Goal: Information Seeking & Learning: Learn about a topic

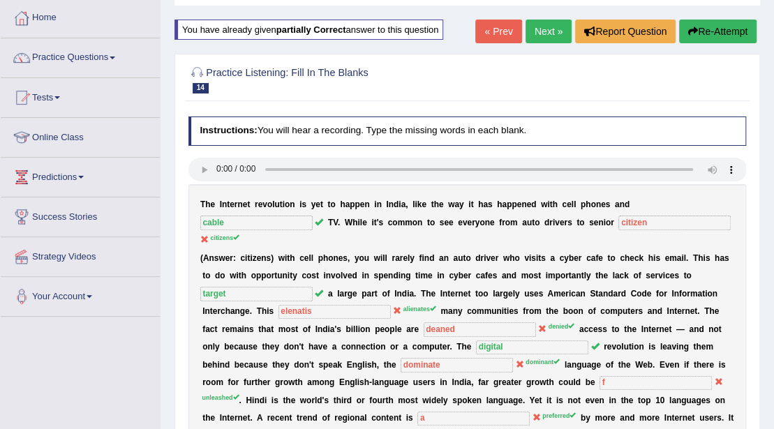
scroll to position [24, 0]
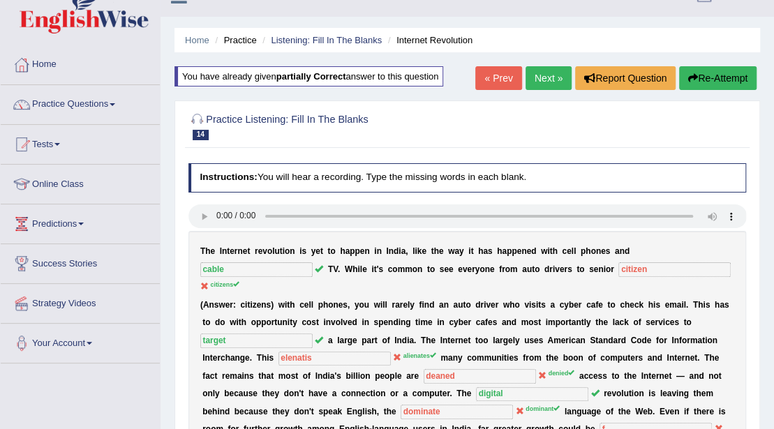
click at [537, 78] on link "Next »" at bounding box center [549, 78] width 46 height 24
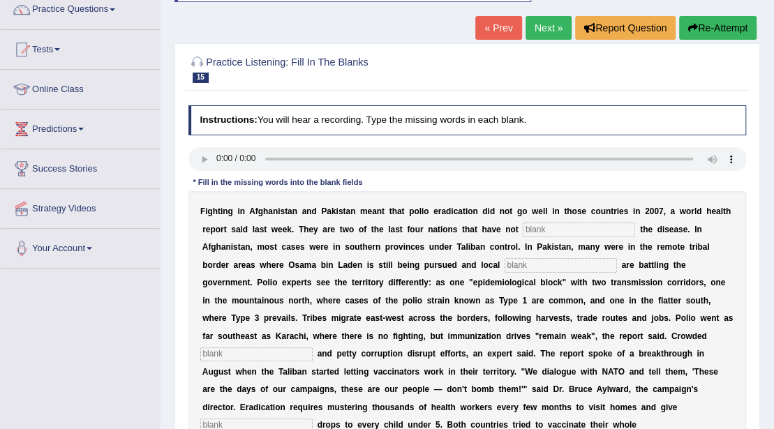
scroll to position [93, 0]
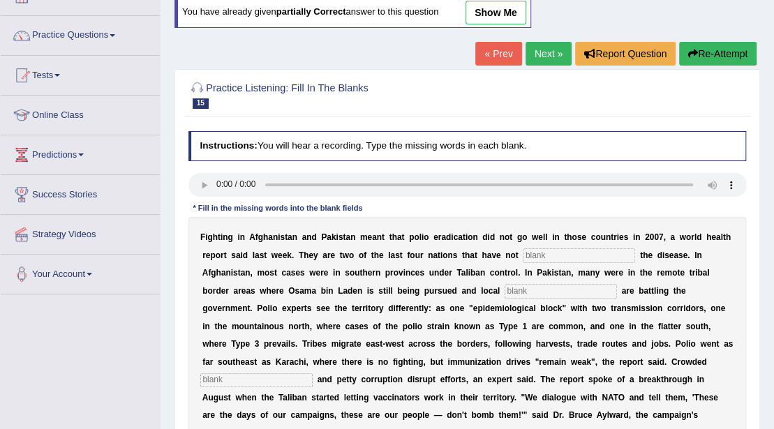
click at [545, 255] on input "text" at bounding box center [579, 255] width 112 height 14
type input "eleminate"
click at [535, 290] on input "text" at bounding box center [561, 291] width 112 height 14
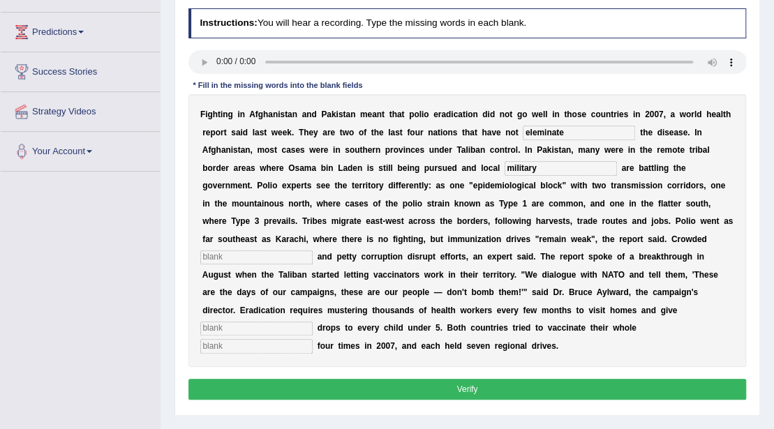
scroll to position [232, 0]
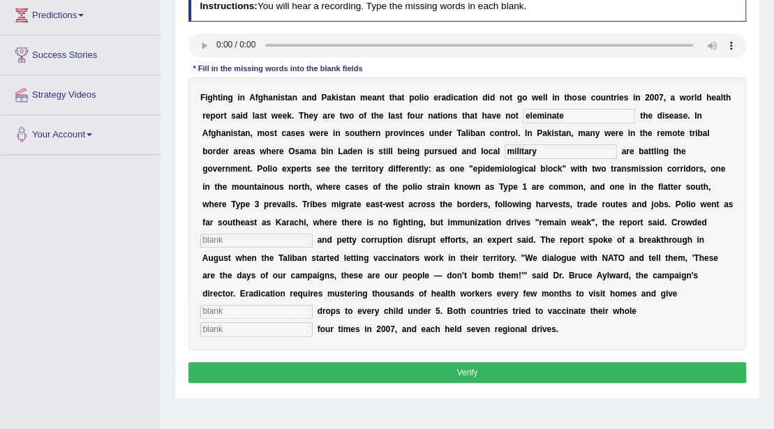
type input "military"
click at [222, 235] on input "text" at bounding box center [256, 241] width 112 height 14
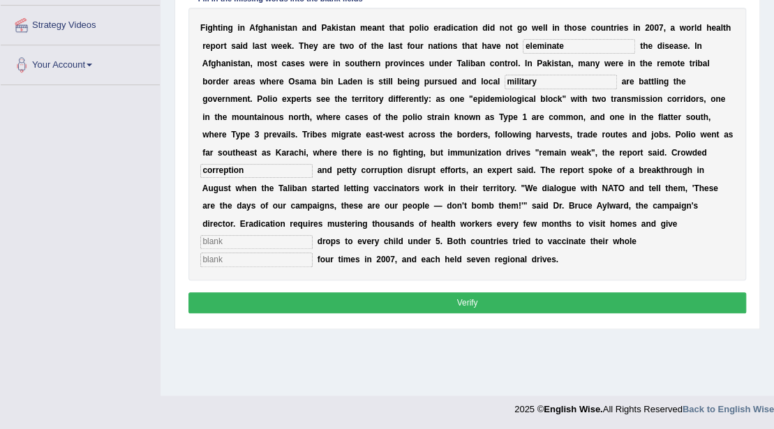
scroll to position [303, 0]
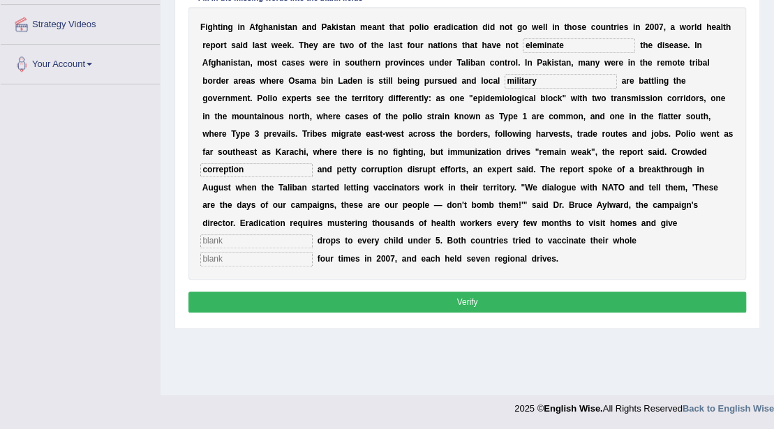
type input "correption"
click at [262, 223] on b "c" at bounding box center [263, 223] width 5 height 10
click at [248, 241] on input "text" at bounding box center [256, 242] width 112 height 14
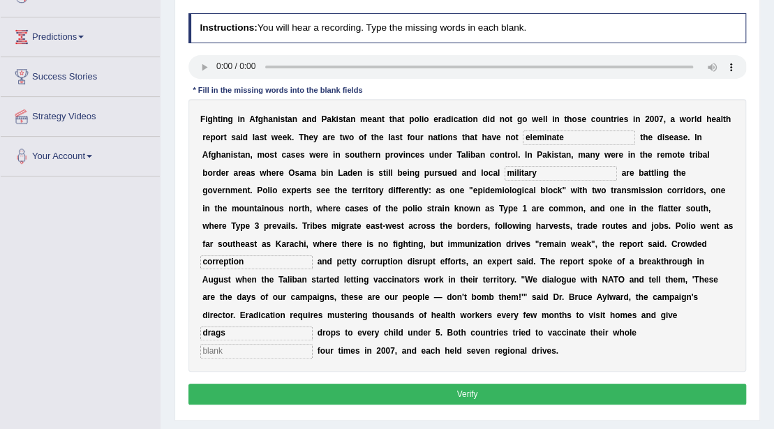
scroll to position [210, 0]
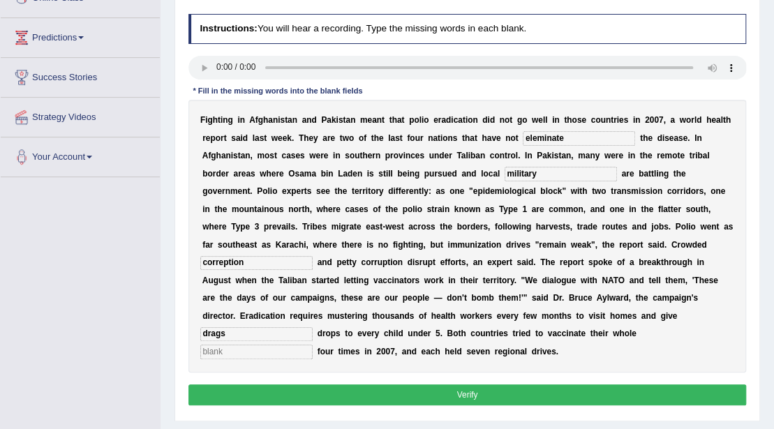
type input "drags"
click at [544, 176] on input "military" at bounding box center [561, 174] width 112 height 14
type input "militen"
click at [251, 262] on input "correption" at bounding box center [256, 263] width 112 height 14
type input "c"
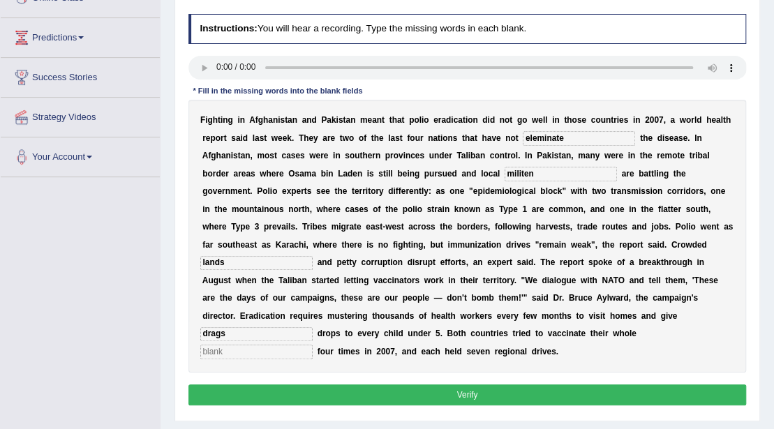
type input "lands"
click at [307, 352] on input "text" at bounding box center [256, 352] width 112 height 14
type input "populations"
click at [437, 394] on button "Verify" at bounding box center [467, 395] width 558 height 20
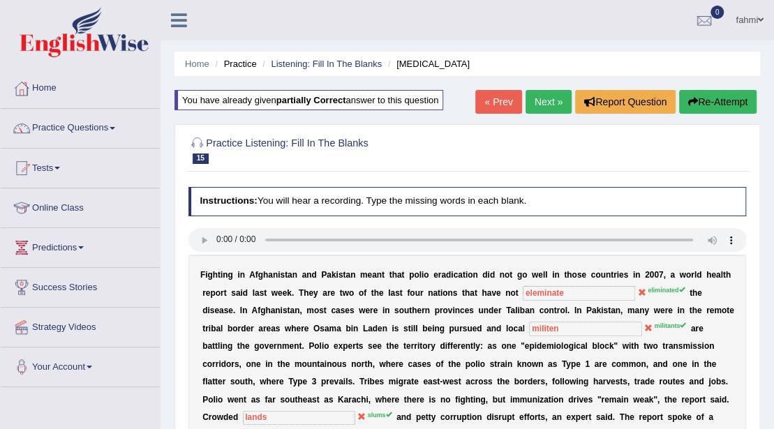
scroll to position [0, 0]
click at [542, 105] on link "Next »" at bounding box center [549, 102] width 46 height 24
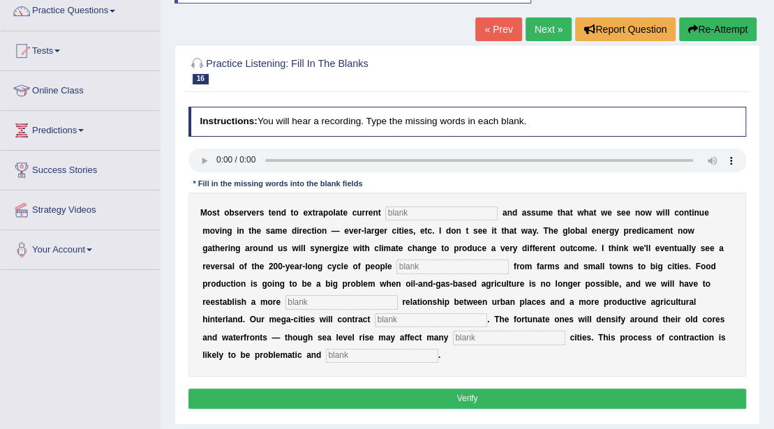
scroll to position [140, 0]
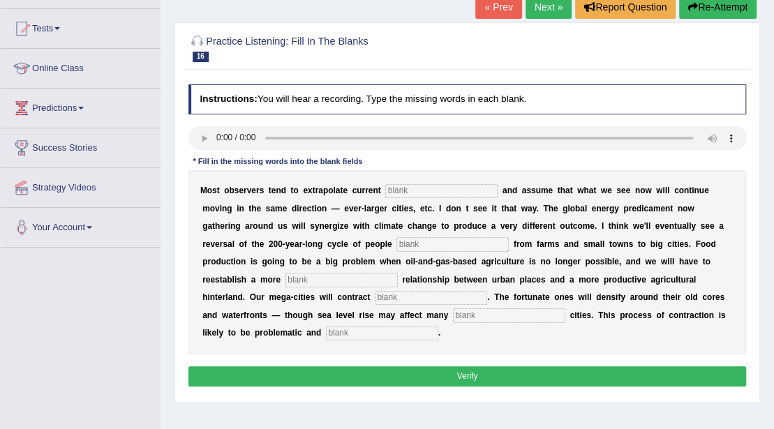
click at [487, 193] on input "text" at bounding box center [441, 191] width 112 height 14
type input "trams"
click at [429, 244] on input "text" at bounding box center [452, 244] width 112 height 14
type input "moving"
click at [316, 279] on input "text" at bounding box center [341, 280] width 112 height 14
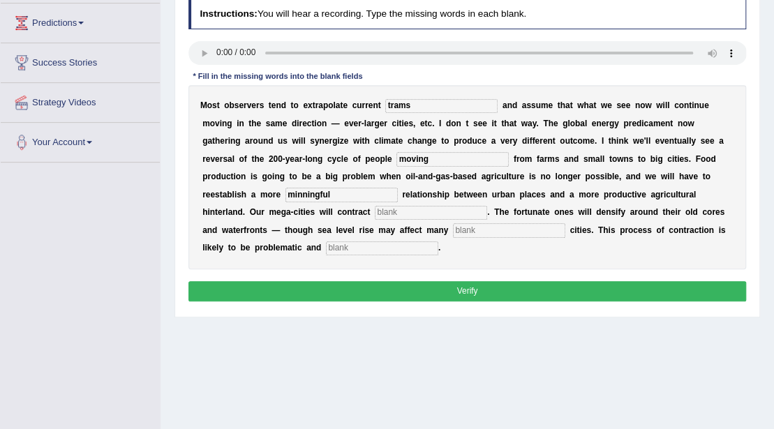
scroll to position [232, 0]
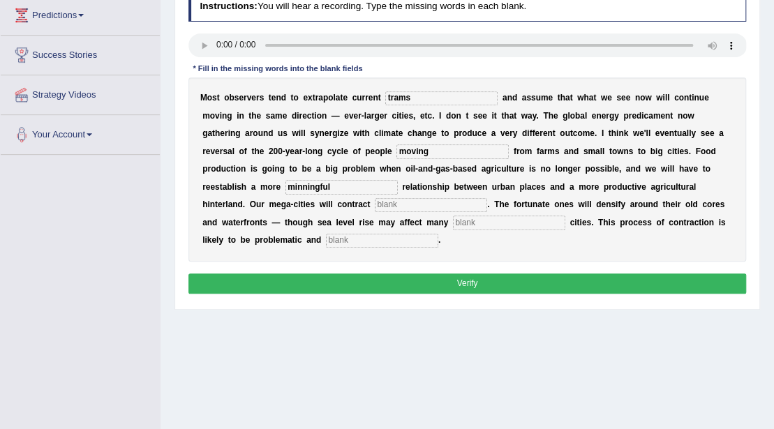
type input "minningful"
click at [391, 208] on input "text" at bounding box center [431, 205] width 112 height 14
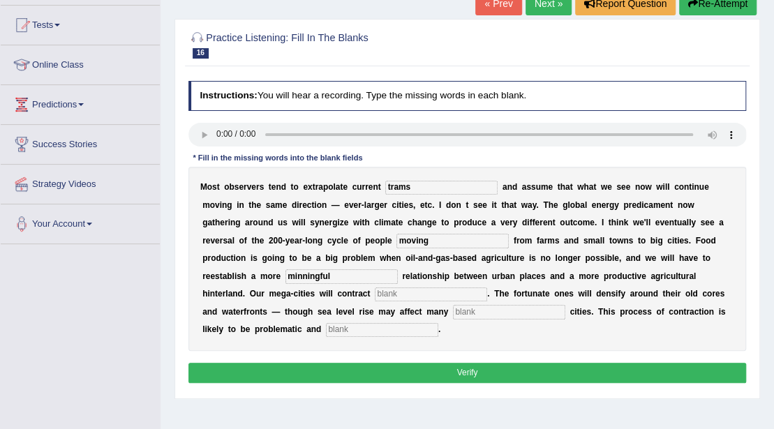
scroll to position [140, 0]
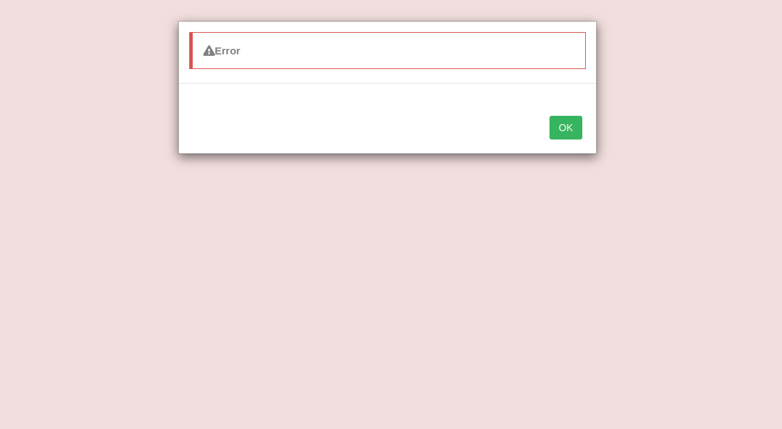
click at [558, 133] on button "OK" at bounding box center [565, 128] width 32 height 24
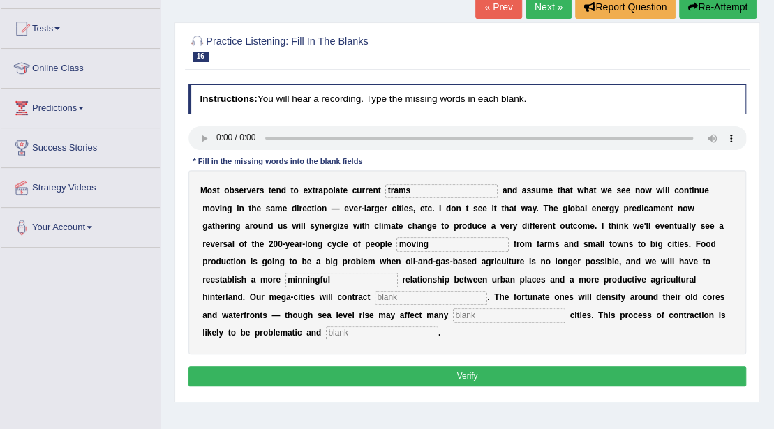
click at [390, 301] on input "text" at bounding box center [431, 298] width 112 height 14
type input "sumbistational"
click at [470, 317] on input "text" at bounding box center [509, 316] width 112 height 14
type input "hurber"
click at [359, 336] on input "text" at bounding box center [382, 334] width 112 height 14
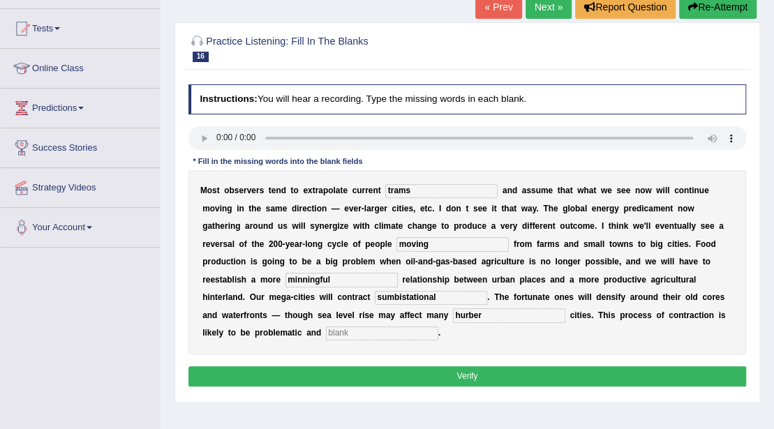
click at [422, 335] on input "text" at bounding box center [382, 334] width 112 height 14
type input "disorderly"
click at [550, 378] on button "Verify" at bounding box center [467, 376] width 558 height 20
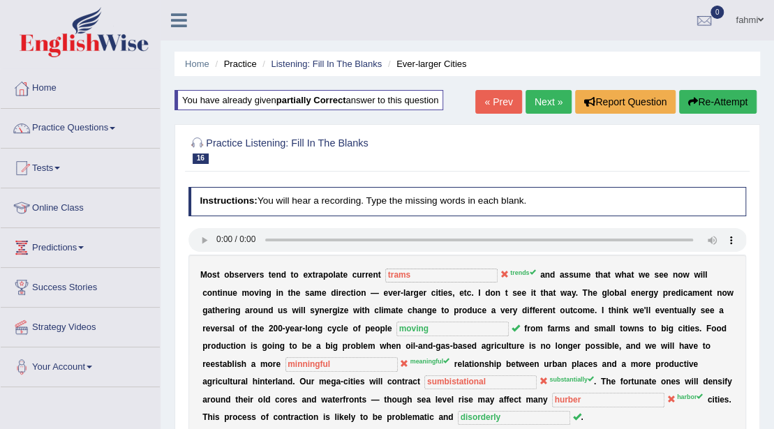
scroll to position [0, 0]
click at [539, 106] on link "Next »" at bounding box center [549, 102] width 46 height 24
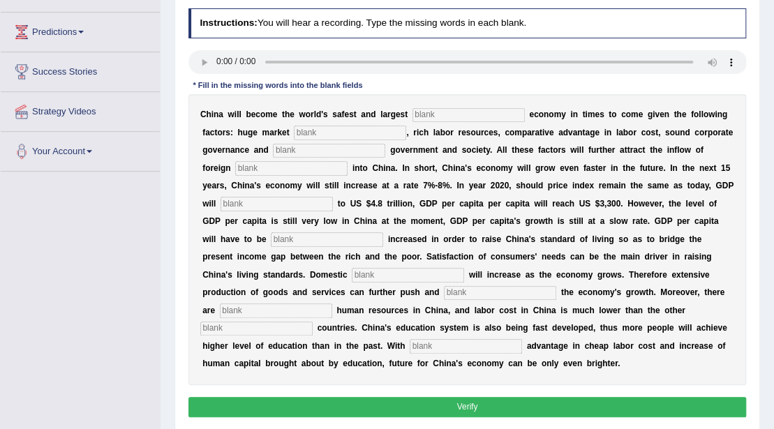
scroll to position [186, 0]
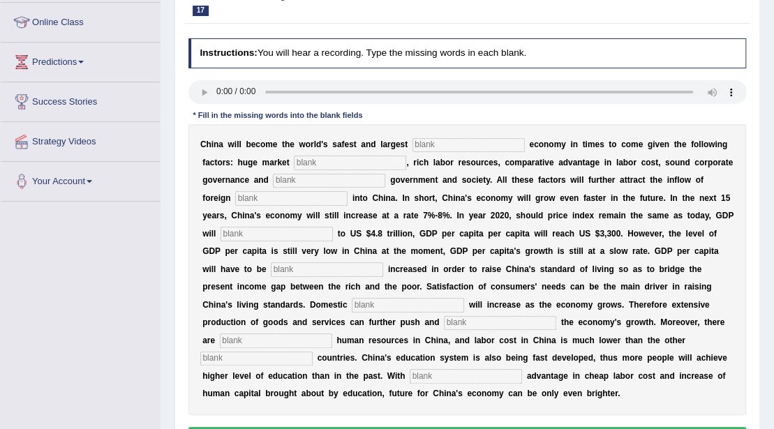
click at [469, 145] on input "text" at bounding box center [469, 145] width 112 height 14
type input "investment"
click at [357, 165] on input "text" at bounding box center [350, 163] width 112 height 14
type input "potentioal"
click at [360, 184] on input "text" at bounding box center [329, 181] width 112 height 14
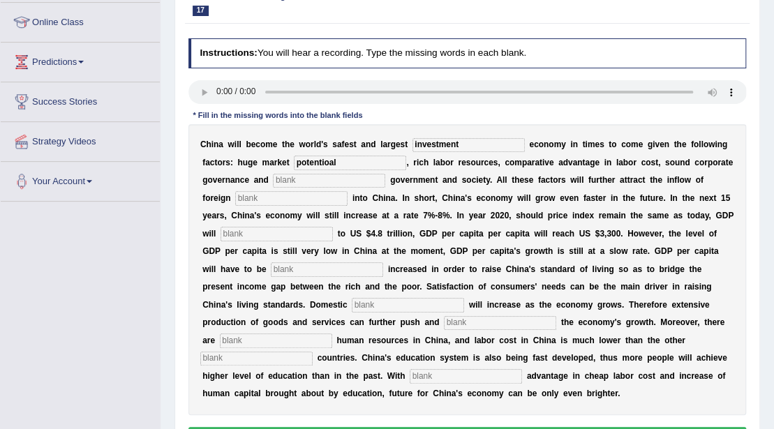
click at [345, 193] on input "text" at bounding box center [291, 198] width 112 height 14
type input "capital"
click at [333, 234] on input "text" at bounding box center [277, 234] width 112 height 14
click at [357, 300] on input "text" at bounding box center [408, 305] width 112 height 14
type input "demaind"
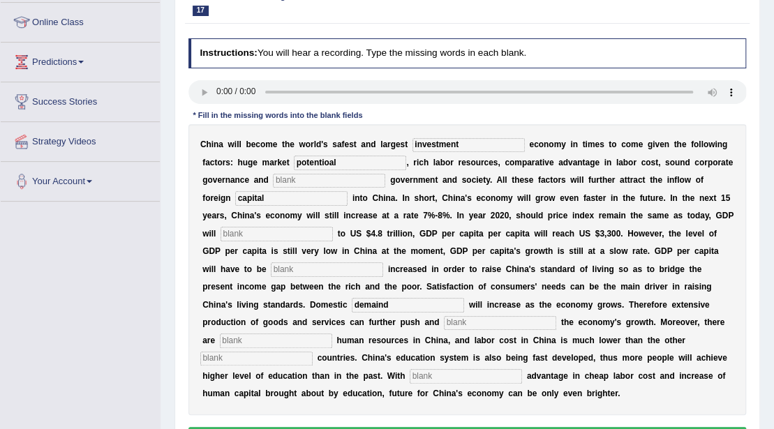
click at [417, 377] on input "text" at bounding box center [466, 376] width 112 height 14
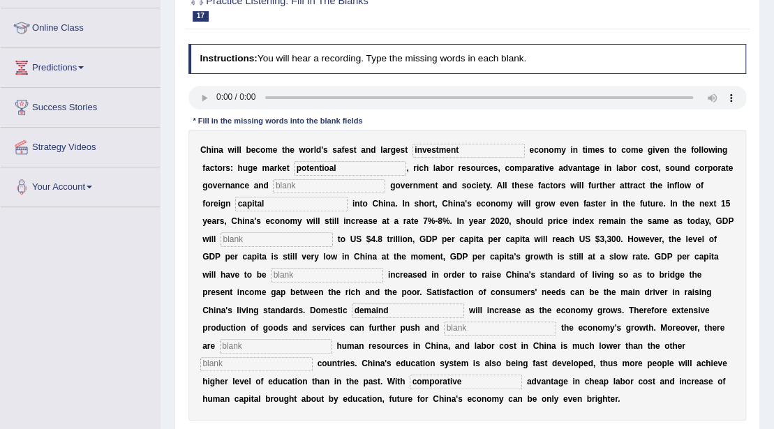
scroll to position [163, 0]
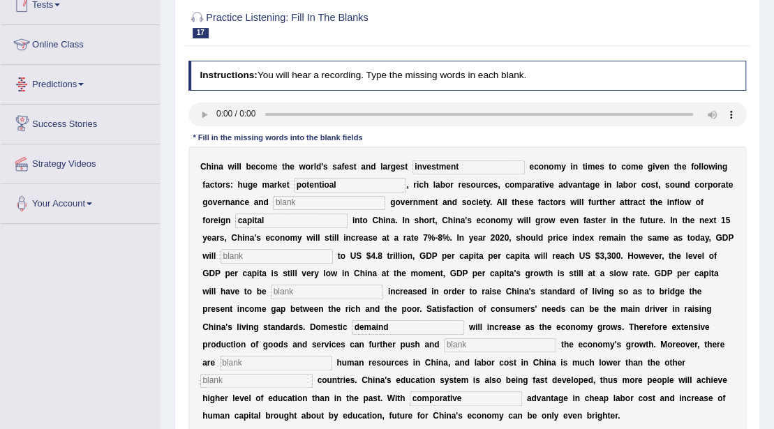
type input "comporative"
click at [292, 184] on b at bounding box center [292, 185] width 5 height 10
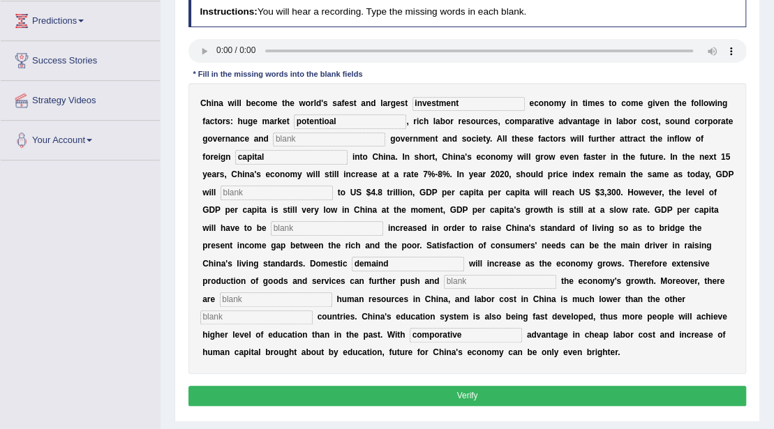
scroll to position [210, 0]
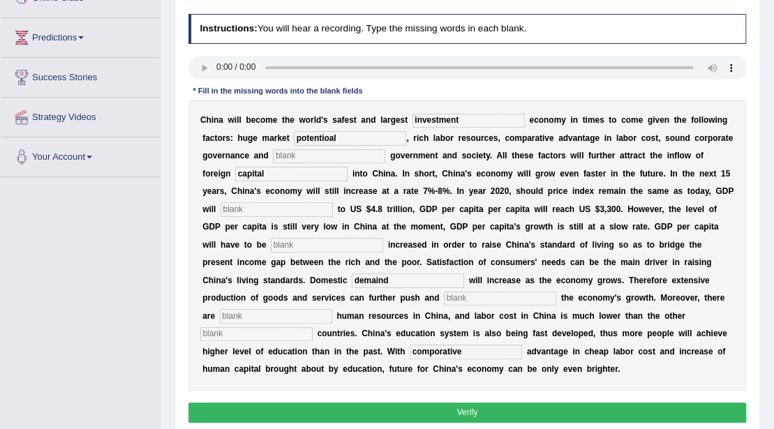
click at [334, 154] on input "text" at bounding box center [329, 156] width 112 height 14
type input "stable"
click at [309, 212] on input "text" at bounding box center [277, 209] width 112 height 14
click at [292, 212] on input "text" at bounding box center [277, 209] width 112 height 14
type input "amount"
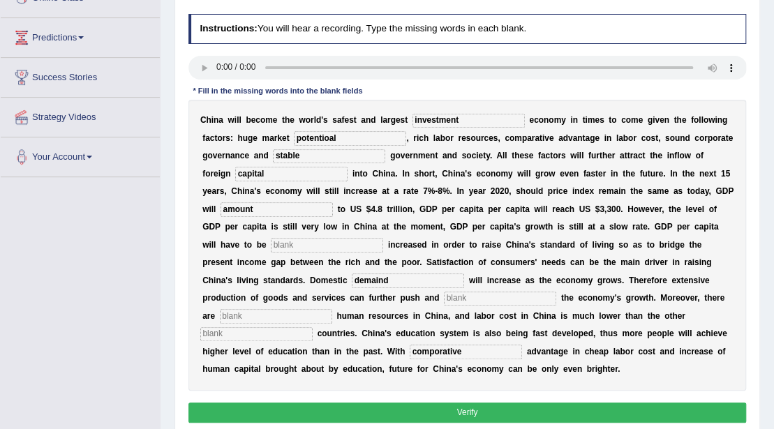
click at [345, 244] on input "text" at bounding box center [327, 245] width 112 height 14
type input "further"
click at [272, 318] on input "text" at bounding box center [276, 316] width 112 height 14
click at [235, 320] on input "abandand" at bounding box center [276, 316] width 112 height 14
type input "abundand"
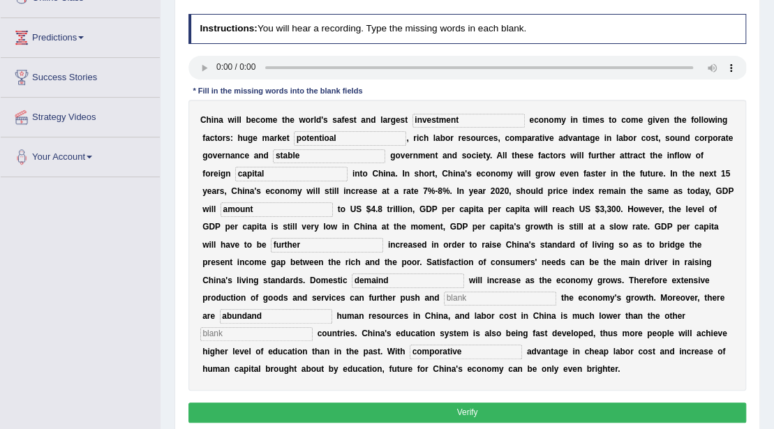
click at [221, 335] on input "text" at bounding box center [256, 334] width 112 height 14
click at [252, 332] on input "indestry" at bounding box center [256, 334] width 112 height 14
click at [288, 339] on input "indestary" at bounding box center [256, 334] width 112 height 14
type input "indestary realise"
click at [461, 298] on input "text" at bounding box center [500, 299] width 112 height 14
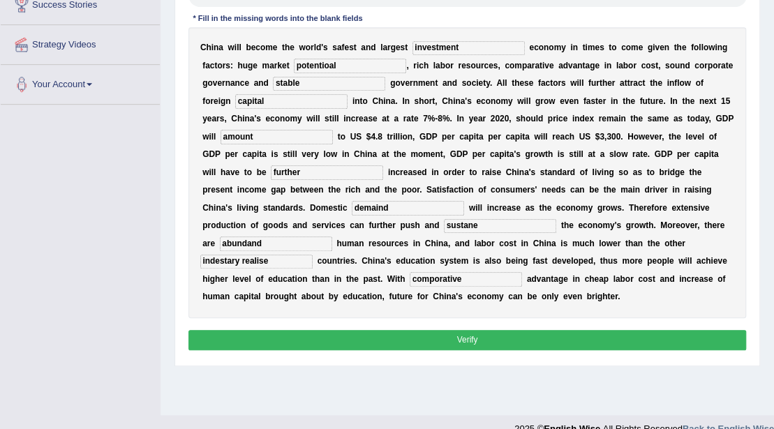
scroll to position [303, 0]
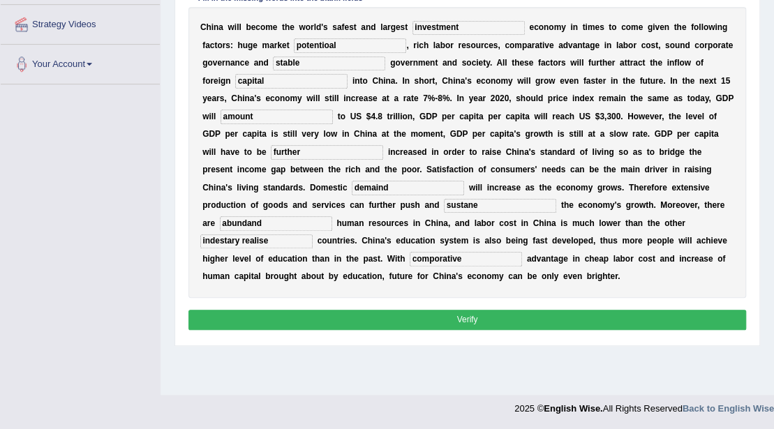
type input "sustane"
click at [508, 317] on button "Verify" at bounding box center [467, 320] width 558 height 20
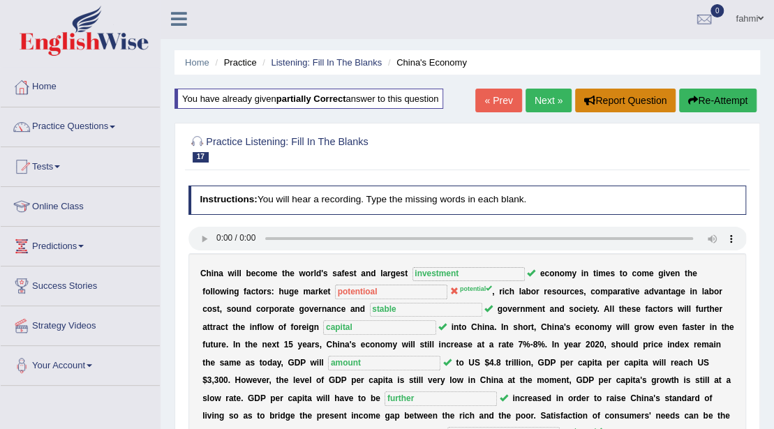
scroll to position [0, 0]
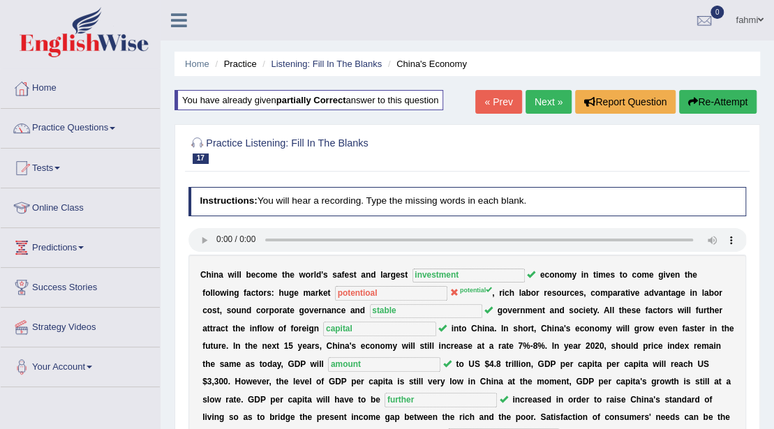
click at [533, 98] on link "Next »" at bounding box center [549, 102] width 46 height 24
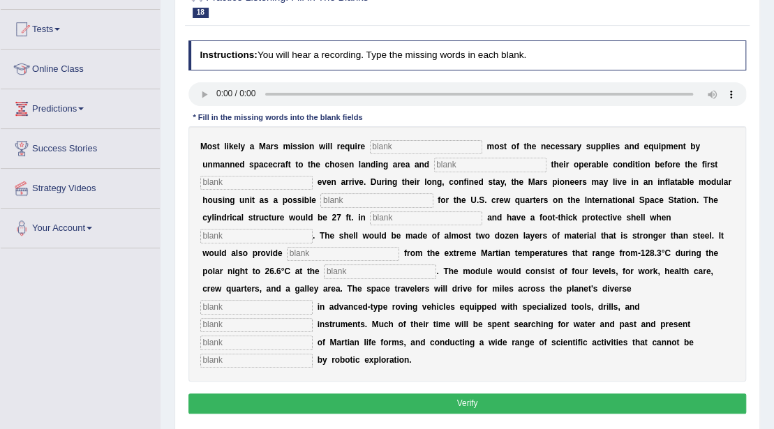
scroll to position [140, 0]
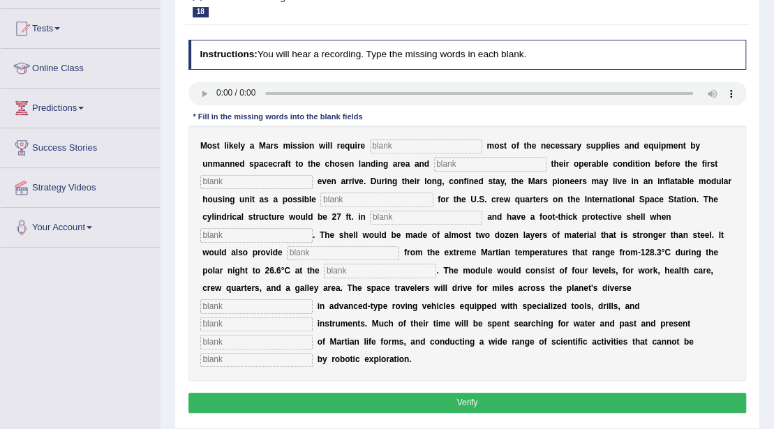
click at [438, 155] on div "M o s t l i k e l y a M a r s m i s s i o n w i l l r e q u i r e m o s t o f t…" at bounding box center [467, 253] width 558 height 255
click at [438, 148] on input "text" at bounding box center [426, 147] width 112 height 14
click at [468, 163] on input "text" at bounding box center [490, 164] width 112 height 14
click at [401, 149] on input "text" at bounding box center [426, 147] width 112 height 14
click at [445, 168] on input "text" at bounding box center [490, 164] width 112 height 14
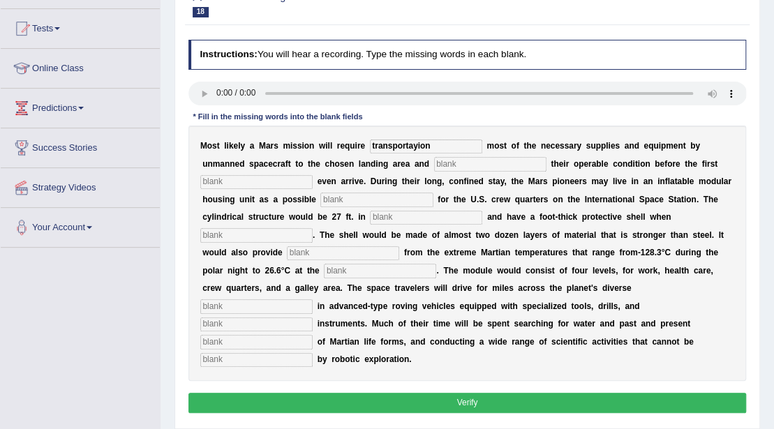
click at [447, 147] on input "transportayion" at bounding box center [426, 147] width 112 height 14
type input "transport"
click at [469, 165] on input "text" at bounding box center [490, 164] width 112 height 14
type input "conform"
click at [350, 204] on input "text" at bounding box center [376, 200] width 112 height 14
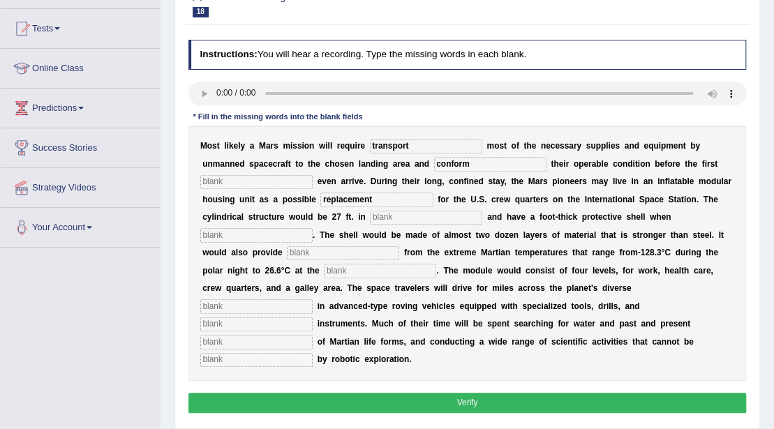
type input "replacement"
click at [405, 218] on input "text" at bounding box center [426, 218] width 112 height 14
click at [371, 276] on input "text" at bounding box center [380, 271] width 112 height 14
type input "equiter"
click at [278, 313] on input "text" at bounding box center [256, 306] width 112 height 14
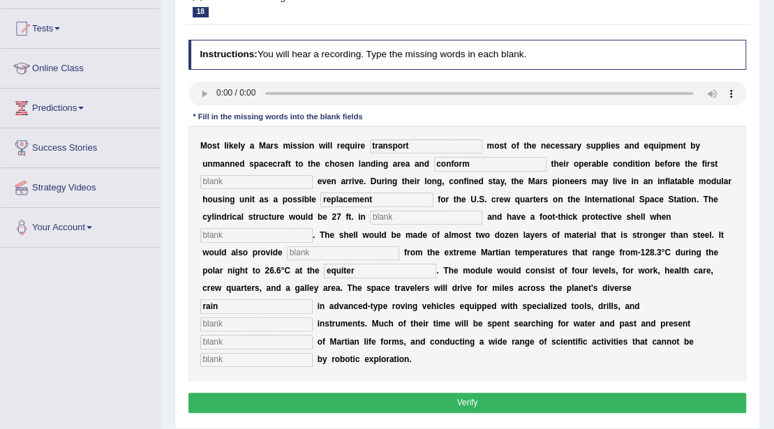
type input "rain"
click at [293, 327] on input "text" at bounding box center [256, 325] width 112 height 14
click at [244, 348] on input "text" at bounding box center [256, 342] width 112 height 14
type input "evidence"
click at [413, 149] on input "transport" at bounding box center [426, 147] width 112 height 14
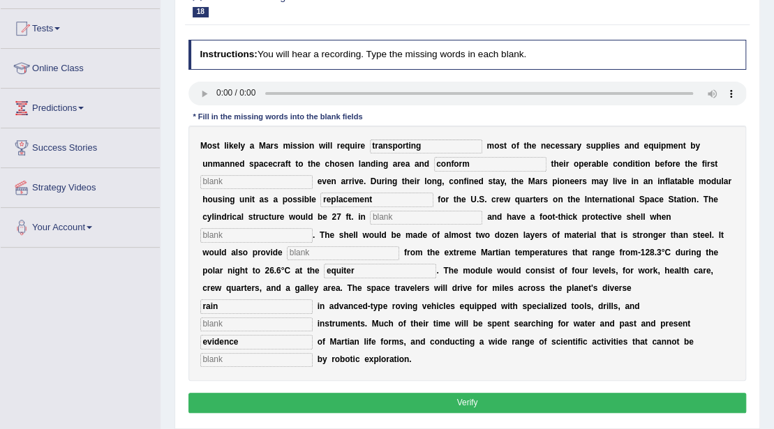
type input "transporting"
click at [287, 181] on input "text" at bounding box center [256, 182] width 112 height 14
click at [380, 221] on input "text" at bounding box center [426, 218] width 112 height 14
type input "deameter"
click at [299, 239] on input "text" at bounding box center [256, 235] width 112 height 14
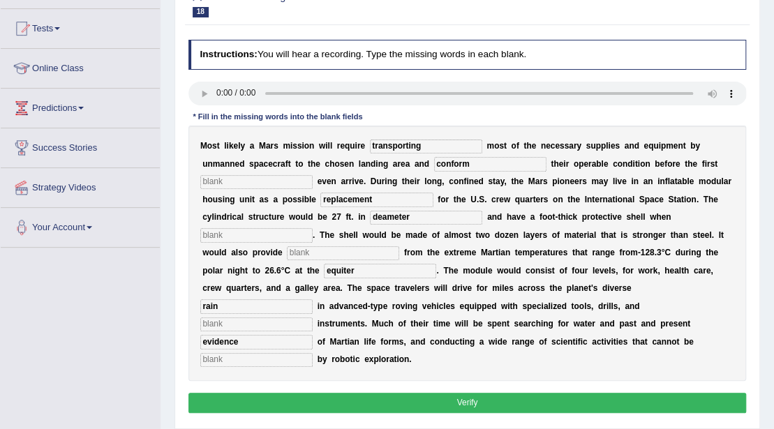
click at [289, 329] on input "text" at bounding box center [256, 325] width 112 height 14
type input "an electrical"
click at [294, 186] on input "text" at bounding box center [256, 182] width 112 height 14
type input "astonet"
click at [255, 237] on input "text" at bounding box center [256, 235] width 112 height 14
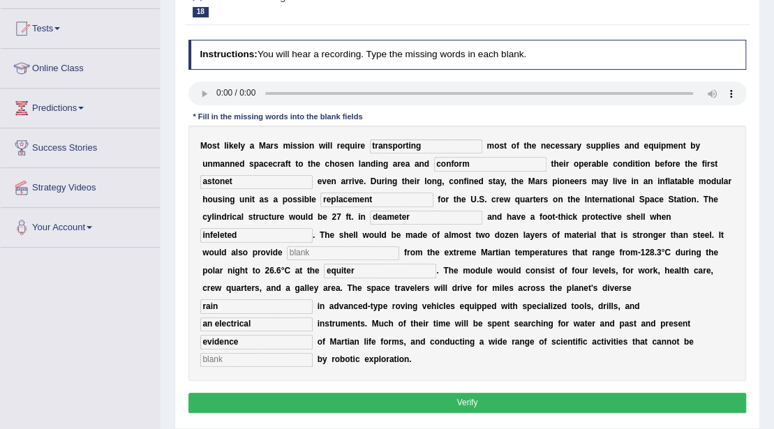
type input "infeleted"
click at [306, 254] on input "text" at bounding box center [343, 253] width 112 height 14
type input "insulation"
click at [219, 357] on input "text" at bounding box center [256, 360] width 112 height 14
type input "acompulished"
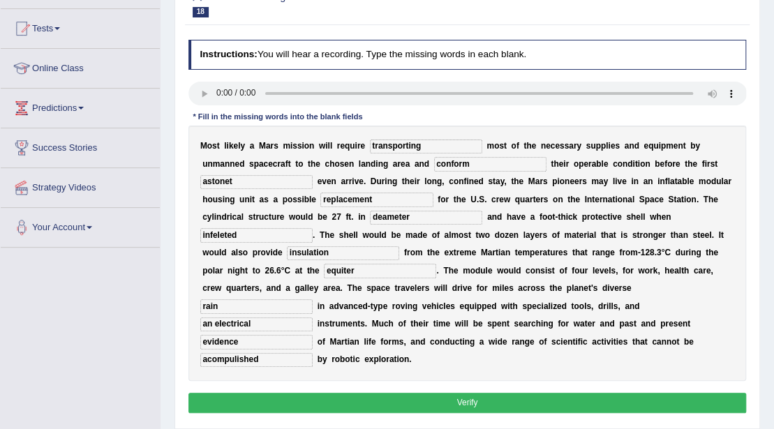
click at [279, 411] on button "Verify" at bounding box center [467, 403] width 558 height 20
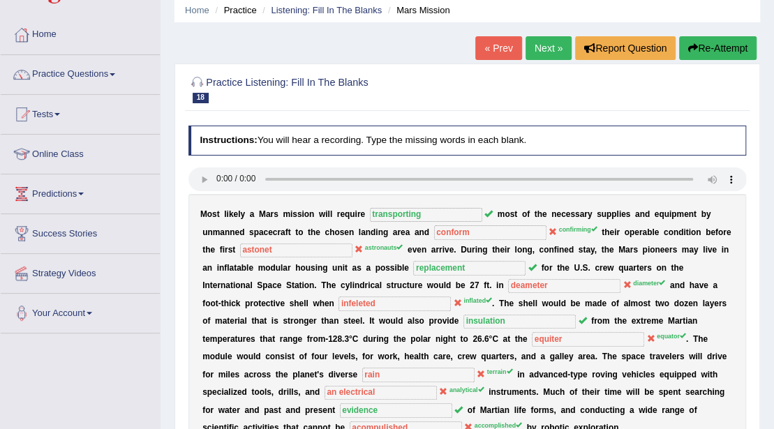
scroll to position [0, 0]
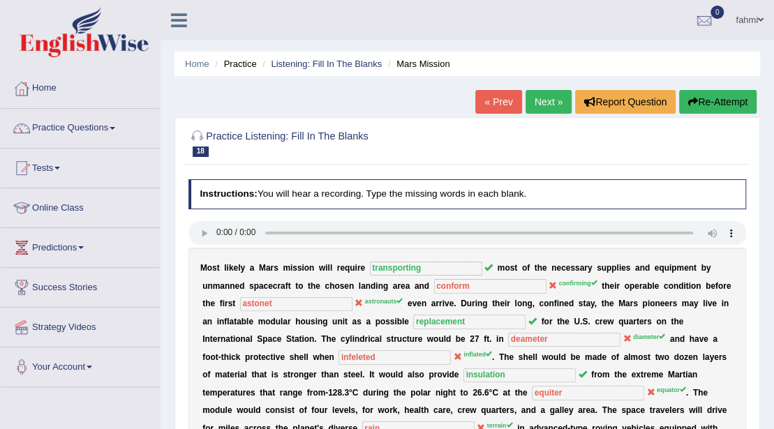
click at [549, 101] on link "Next »" at bounding box center [549, 102] width 46 height 24
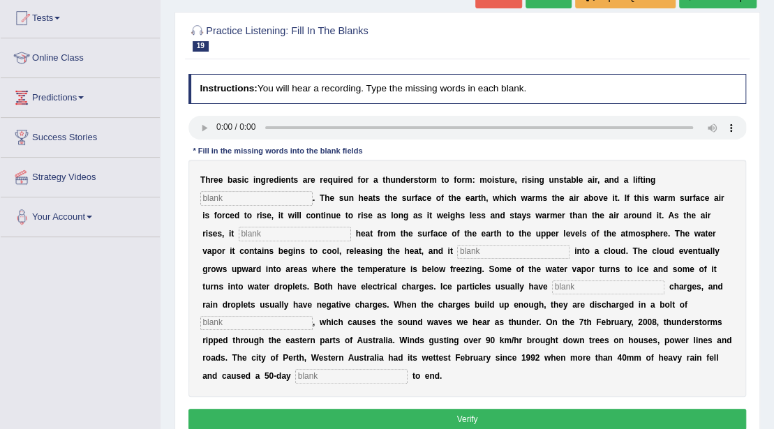
click at [254, 202] on input "text" at bounding box center [256, 198] width 112 height 14
type input "machanism"
click at [267, 237] on input "text" at bounding box center [295, 234] width 112 height 14
click at [257, 232] on input "text" at bounding box center [295, 234] width 112 height 14
type input "transfer"
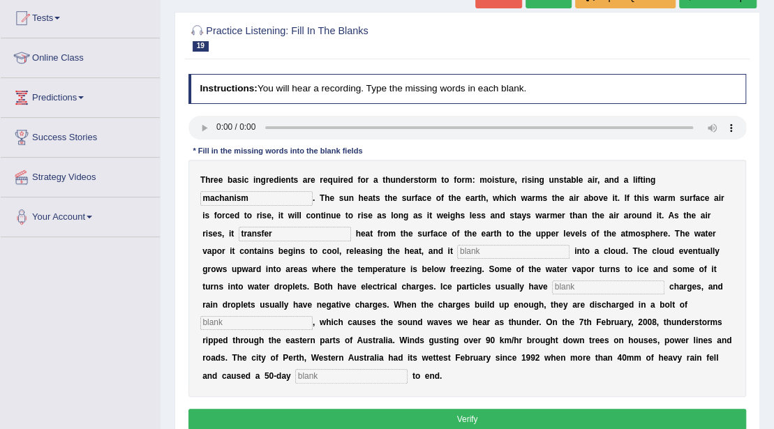
click at [530, 253] on input "text" at bounding box center [513, 252] width 112 height 14
type input "cloud"
click at [616, 288] on input "text" at bounding box center [608, 288] width 112 height 14
click at [571, 289] on input "text" at bounding box center [608, 288] width 112 height 14
click at [274, 325] on input "text" at bounding box center [256, 323] width 112 height 14
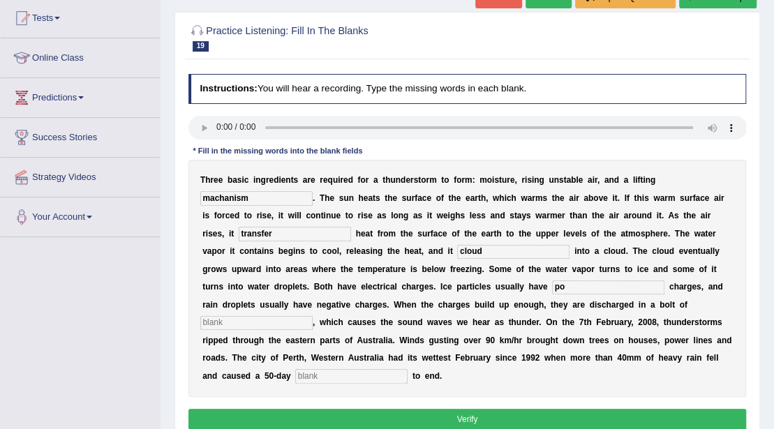
click at [585, 285] on input "po" at bounding box center [608, 288] width 112 height 14
type input "possitive"
click at [283, 325] on input "text" at bounding box center [256, 323] width 112 height 14
click at [215, 325] on input "text" at bounding box center [256, 323] width 112 height 14
type input "lining"
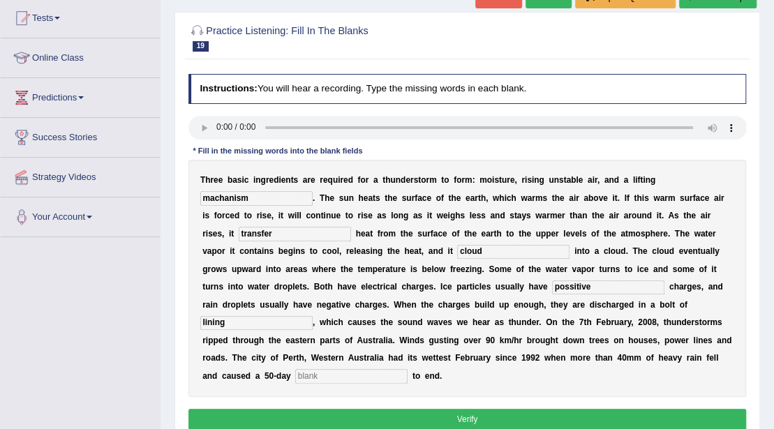
click at [385, 380] on input "text" at bounding box center [351, 376] width 112 height 14
type input "drew"
click at [388, 423] on button "Verify" at bounding box center [467, 419] width 558 height 20
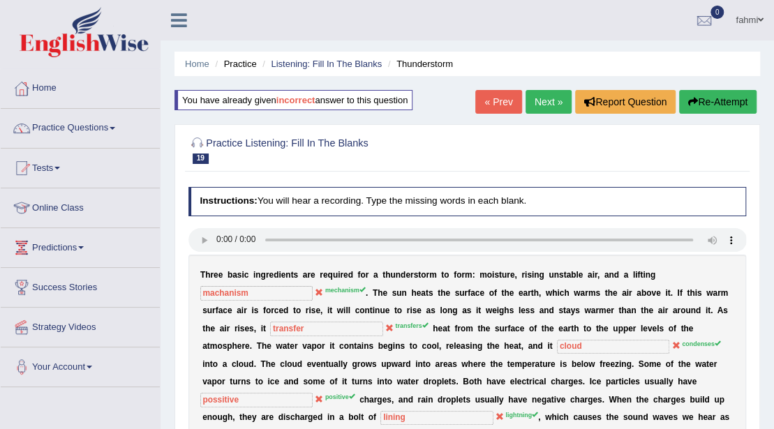
click at [547, 93] on link "Next »" at bounding box center [549, 102] width 46 height 24
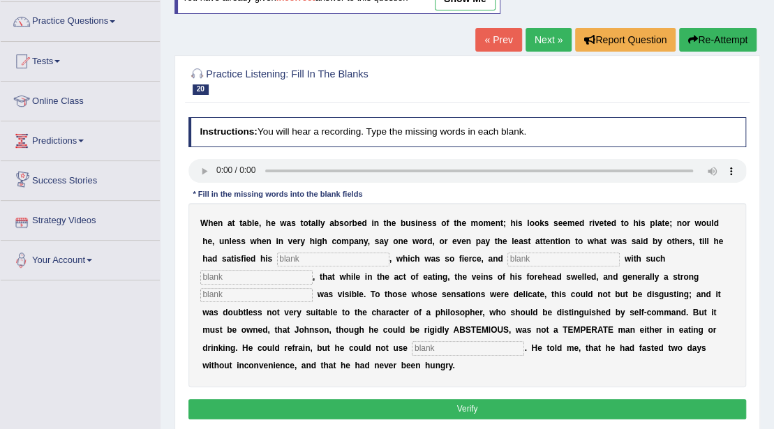
scroll to position [140, 0]
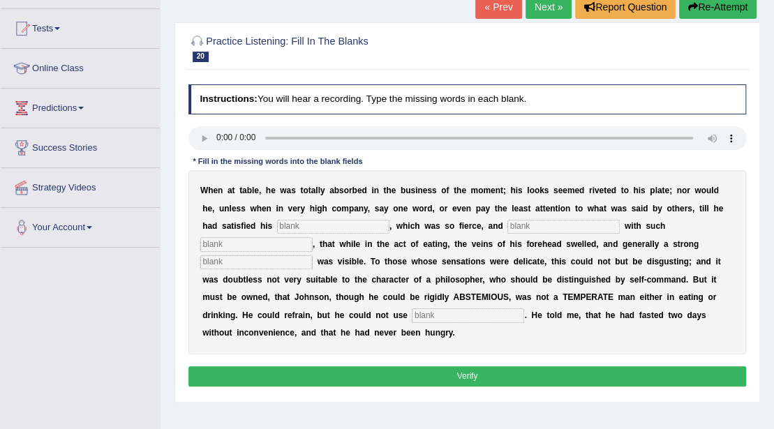
click at [338, 229] on input "text" at bounding box center [333, 227] width 112 height 14
type input "appitate"
click at [437, 315] on input "text" at bounding box center [468, 316] width 112 height 14
type input "smartly"
click at [538, 229] on input "text" at bounding box center [563, 227] width 112 height 14
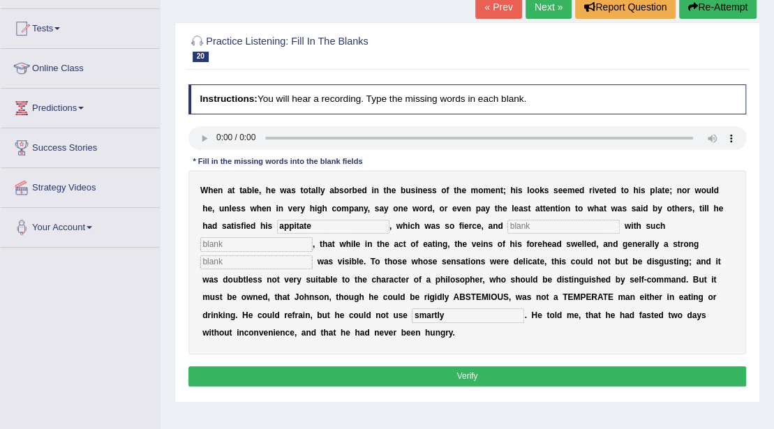
click at [518, 228] on input "text" at bounding box center [563, 227] width 112 height 14
type input "endolf"
click at [255, 244] on input "text" at bounding box center [256, 244] width 112 height 14
type input "intesiveness"
click at [241, 265] on input "text" at bounding box center [256, 262] width 112 height 14
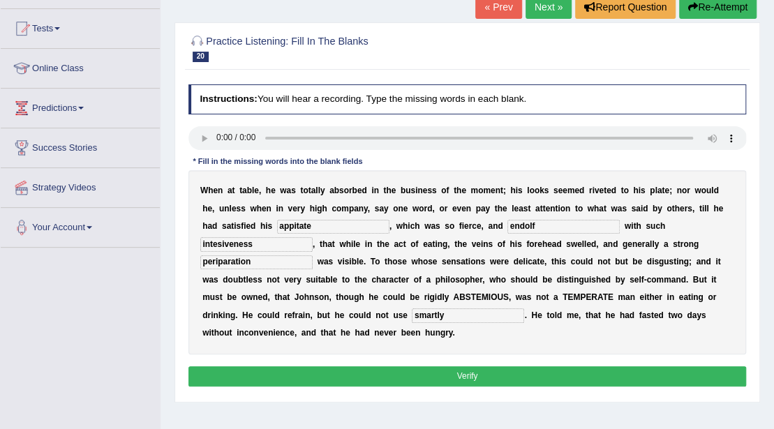
type input "periparation"
click at [391, 374] on button "Verify" at bounding box center [467, 376] width 558 height 20
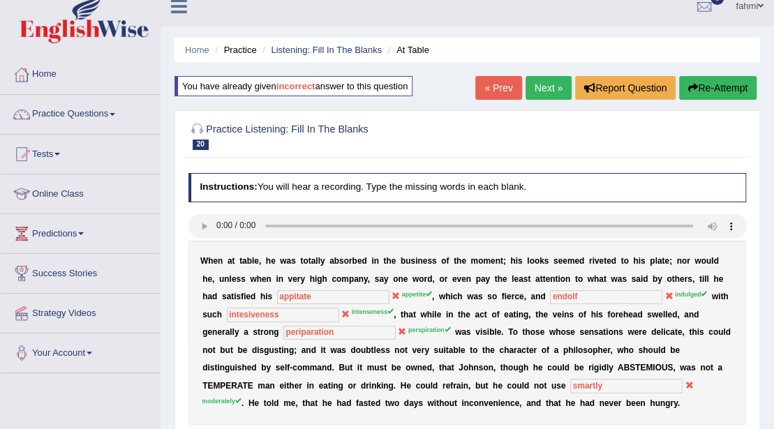
scroll to position [0, 0]
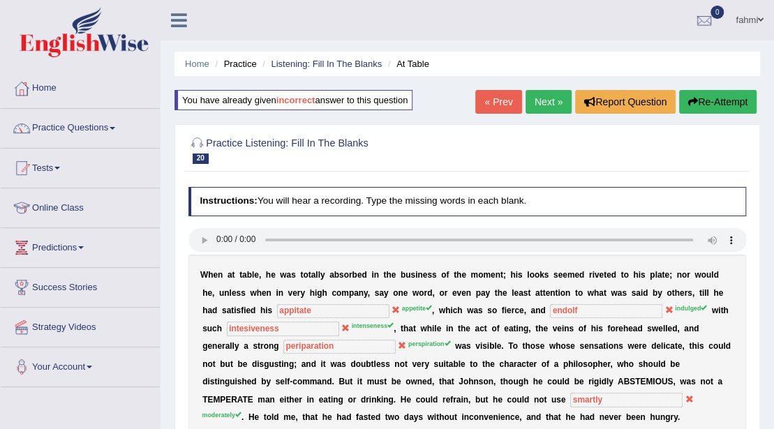
click at [546, 102] on link "Next »" at bounding box center [549, 102] width 46 height 24
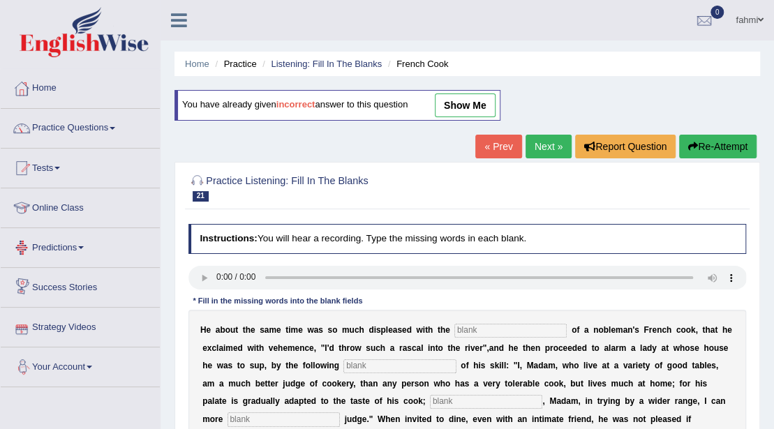
click at [491, 329] on input "text" at bounding box center [510, 331] width 112 height 14
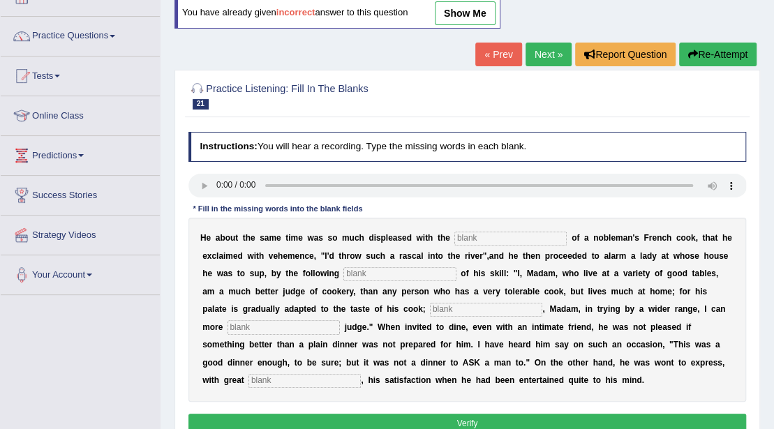
scroll to position [93, 0]
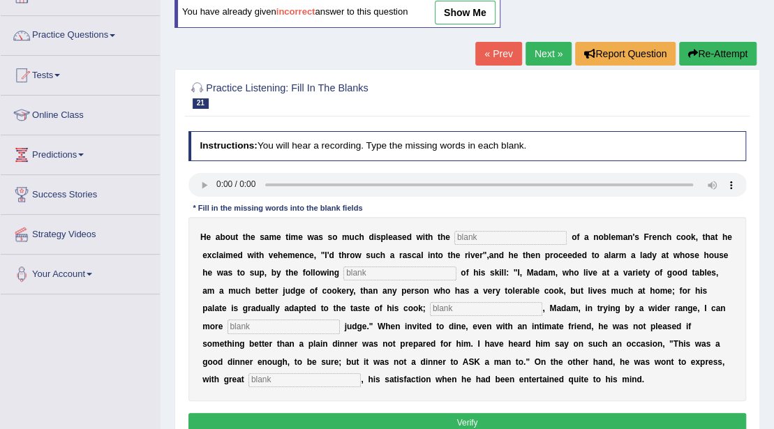
click at [491, 240] on input "text" at bounding box center [510, 238] width 112 height 14
type input "performance"
click at [445, 274] on input "text" at bounding box center [399, 274] width 112 height 14
type input "menefasto"
click at [461, 311] on input "text" at bounding box center [486, 309] width 112 height 14
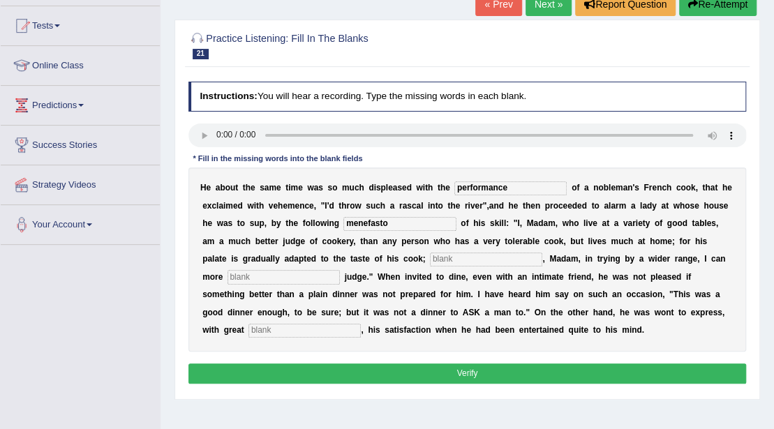
scroll to position [140, 0]
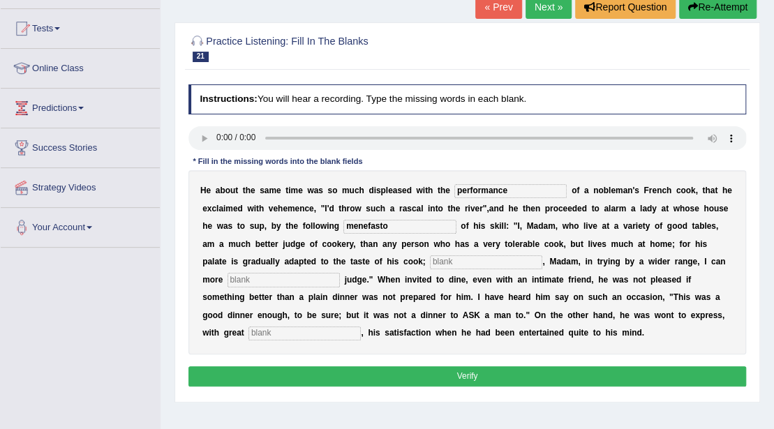
click at [439, 262] on input "text" at bounding box center [486, 262] width 112 height 14
type input "where as"
click at [259, 281] on input "text" at bounding box center [284, 280] width 112 height 14
type input "exposed"
click at [327, 332] on input "text" at bounding box center [304, 334] width 112 height 14
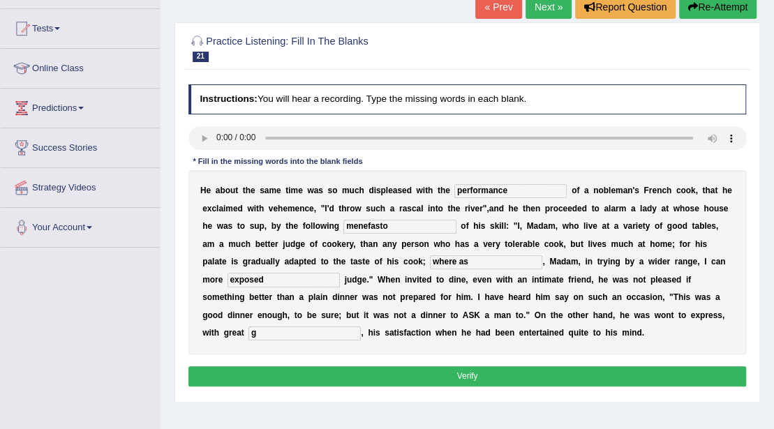
type input "g"
click at [392, 382] on button "Verify" at bounding box center [467, 376] width 558 height 20
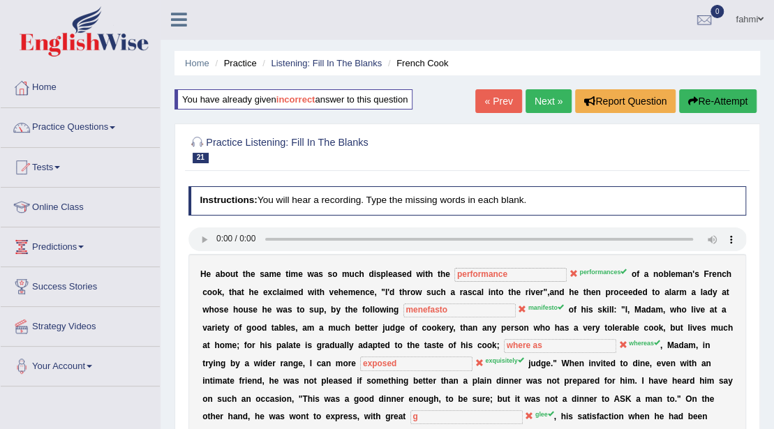
scroll to position [0, 0]
click at [540, 106] on link "Next »" at bounding box center [549, 102] width 46 height 24
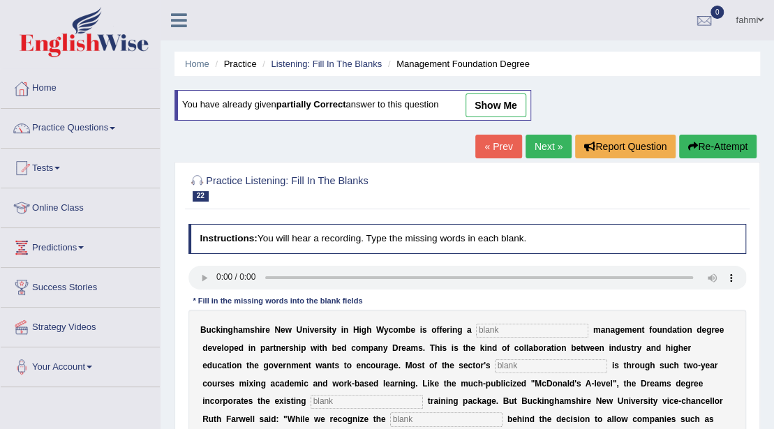
scroll to position [93, 0]
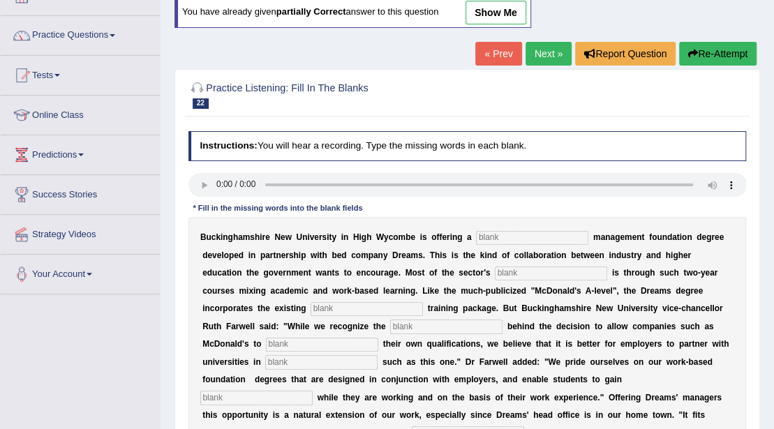
click at [575, 235] on input "text" at bounding box center [532, 238] width 112 height 14
type input "retain"
click at [528, 276] on input "text" at bounding box center [551, 274] width 112 height 14
type input "expain"
click at [318, 308] on input "text" at bounding box center [367, 309] width 112 height 14
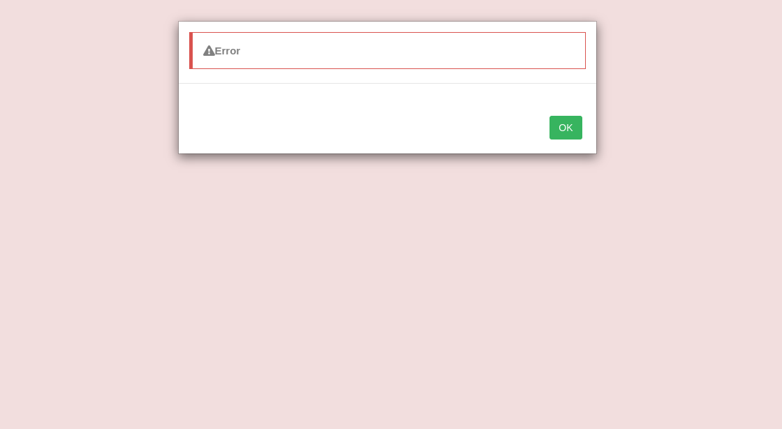
click at [571, 128] on button "OK" at bounding box center [565, 128] width 32 height 24
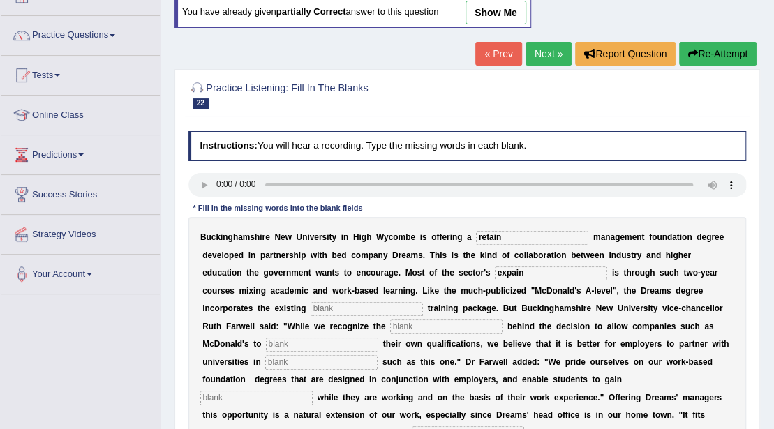
click at [284, 346] on input "text" at bounding box center [322, 345] width 112 height 14
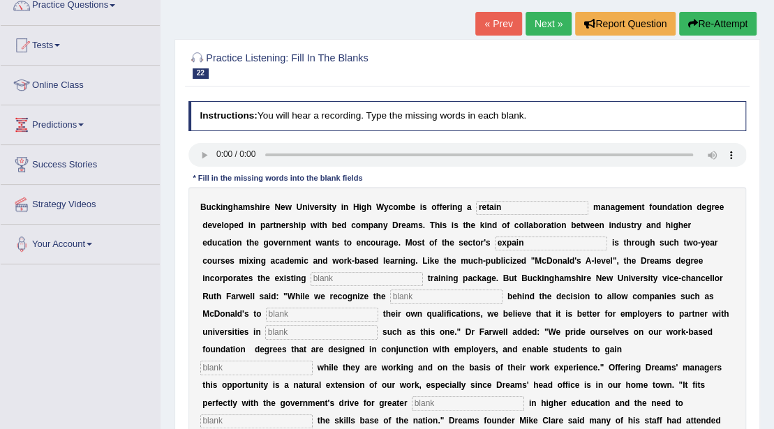
scroll to position [140, 0]
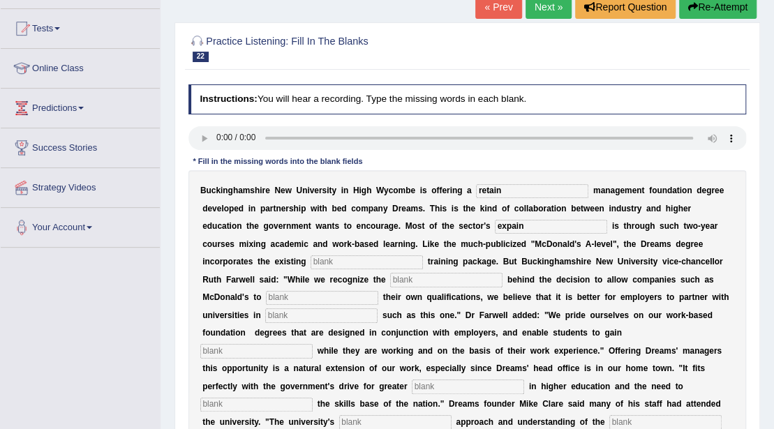
click at [313, 344] on input "text" at bounding box center [256, 351] width 112 height 14
click at [313, 344] on input "colusification" at bounding box center [256, 351] width 112 height 14
click at [623, 340] on div "B u c k i n g h a m s h i r e N e w U n i v e r s i t y i n H i g h W y c o m b…" at bounding box center [467, 333] width 558 height 327
click at [313, 344] on input "cication" at bounding box center [256, 351] width 112 height 14
type input "c"
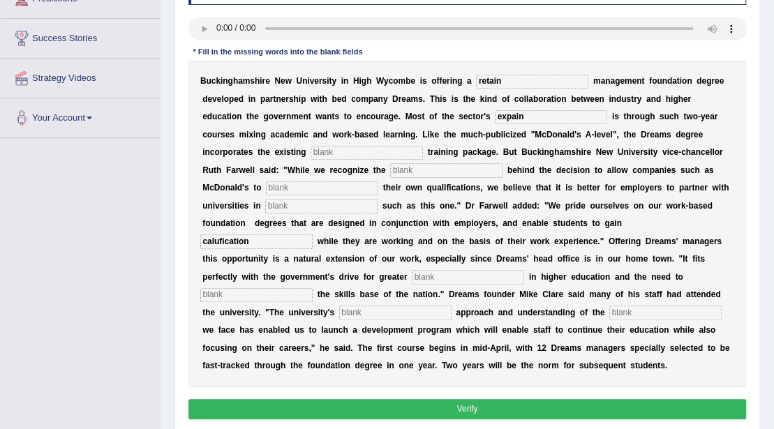
scroll to position [232, 0]
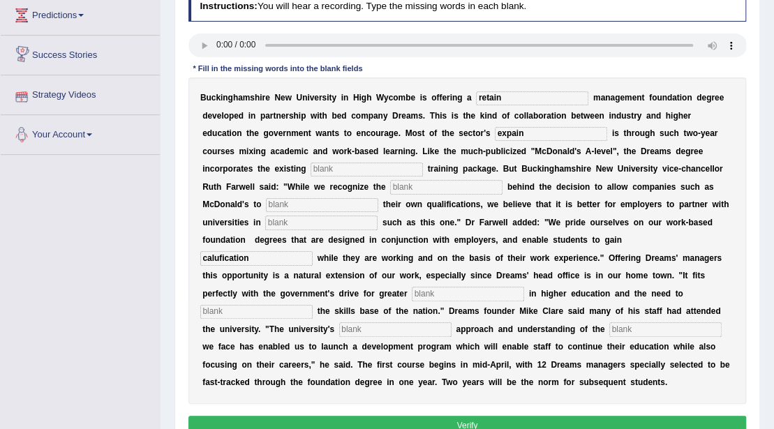
type input "calufication"
click at [495, 135] on input "expain" at bounding box center [551, 134] width 112 height 14
type input "expaision"
click at [315, 172] on input "text" at bounding box center [367, 170] width 112 height 14
type input "[PERSON_NAME]"
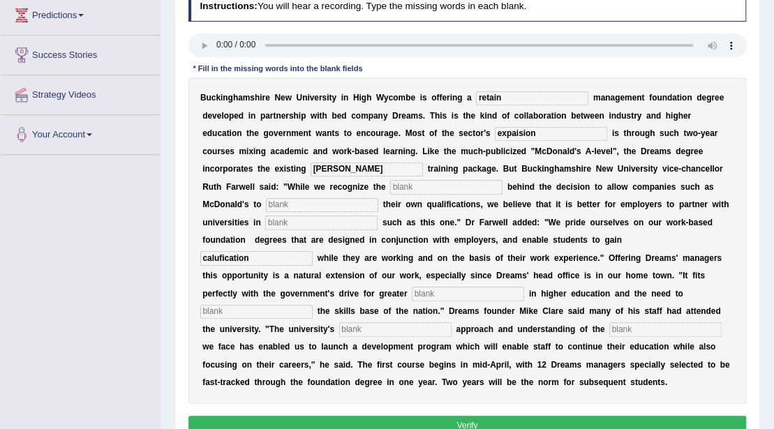
click at [349, 194] on div "B u c k i n g h a m s h i r e N e w U n i v e r s i t y i n H i g h W y c o m b…" at bounding box center [467, 240] width 558 height 327
click at [390, 188] on input "text" at bounding box center [446, 187] width 112 height 14
type input "empitaze"
click at [265, 223] on input "text" at bounding box center [321, 223] width 112 height 14
type input "intiative"
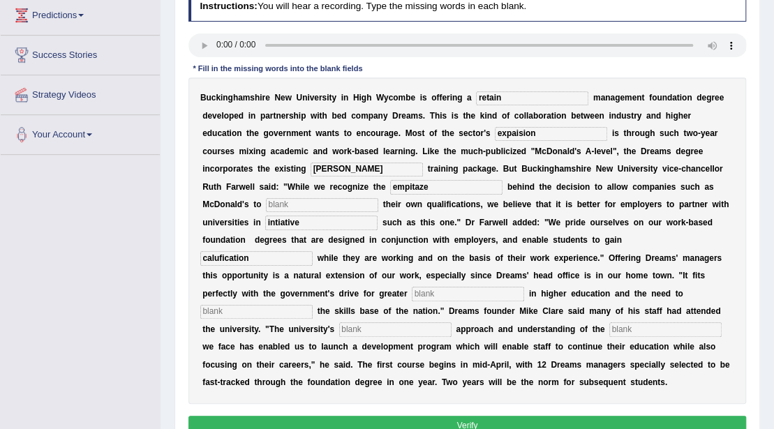
click at [412, 295] on input "text" at bounding box center [468, 294] width 112 height 14
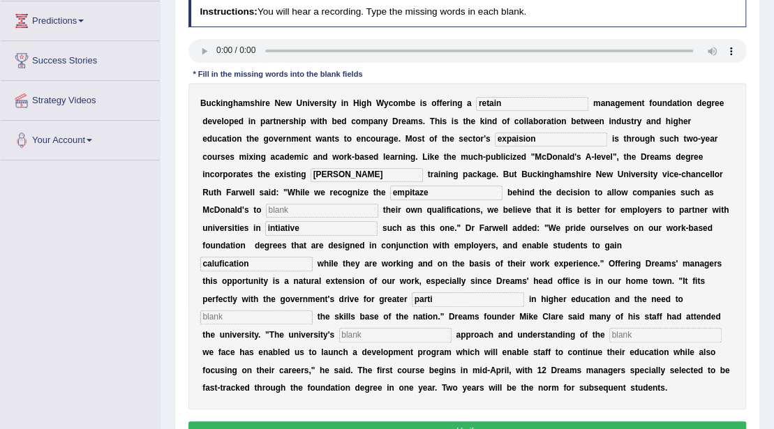
scroll to position [210, 0]
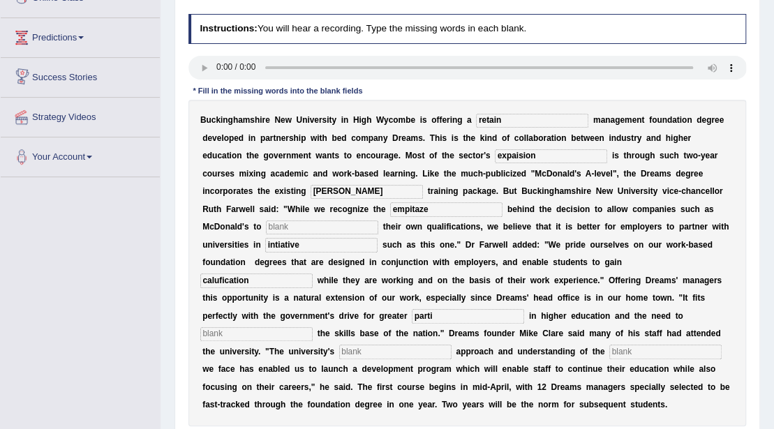
type input "parti"
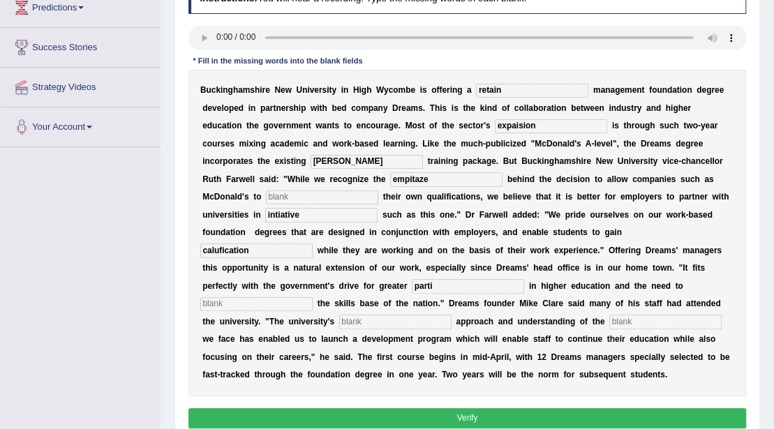
scroll to position [257, 0]
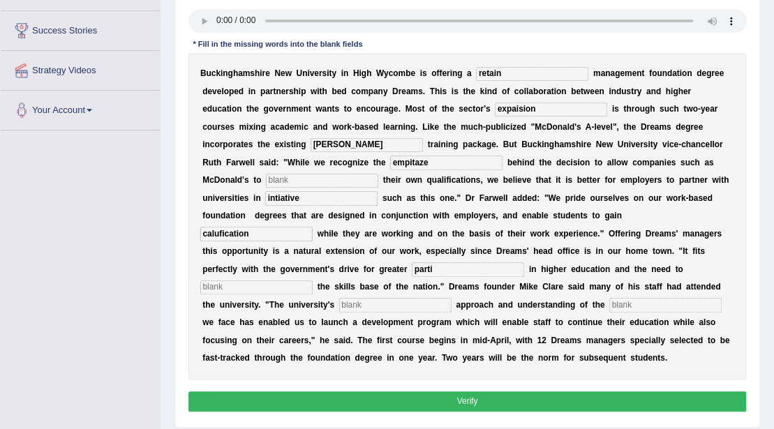
click at [296, 189] on div "B u c k i n g h a m s h i r e N e w U n i v e r s i t y i n H i g h W y c o m b…" at bounding box center [467, 216] width 558 height 327
click at [295, 181] on input "text" at bounding box center [322, 181] width 112 height 14
type input "reward"
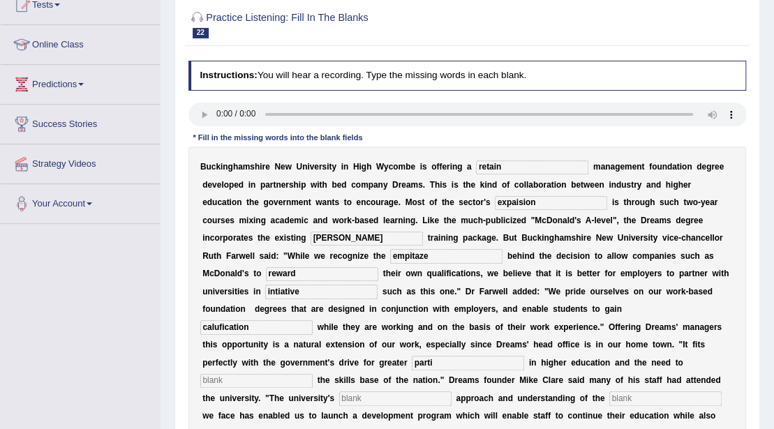
scroll to position [210, 0]
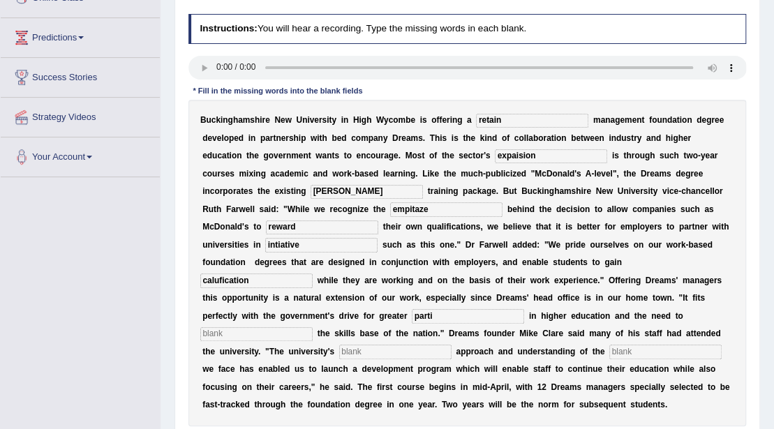
click at [500, 161] on input "expaision" at bounding box center [551, 156] width 112 height 14
type input "expansion"
click at [313, 274] on input "calufication" at bounding box center [256, 281] width 112 height 14
type input "c"
click at [495, 155] on input "expansion" at bounding box center [551, 156] width 112 height 14
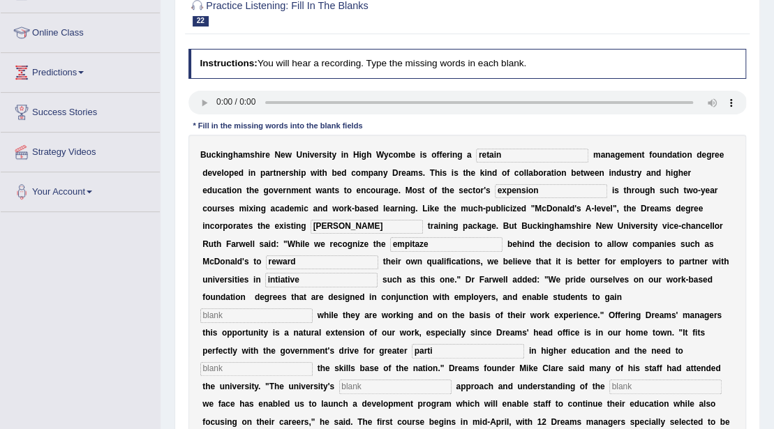
scroll to position [163, 0]
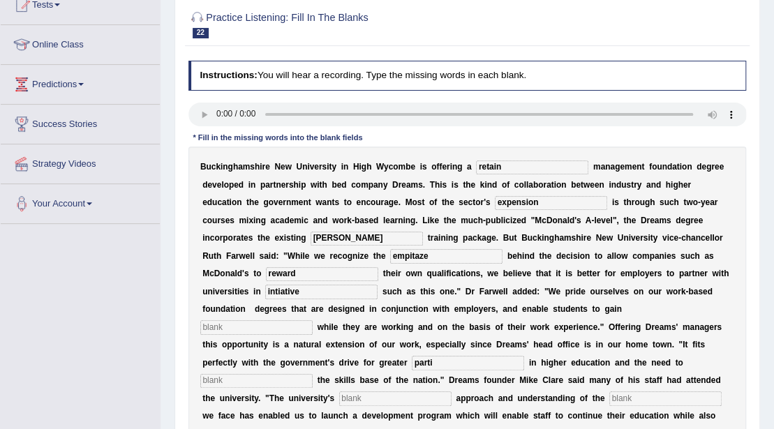
type input "expension"
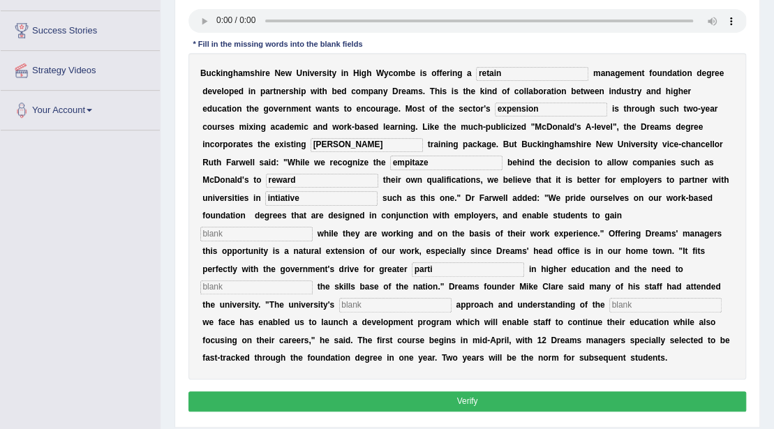
scroll to position [257, 0]
click at [508, 73] on input "retain" at bounding box center [532, 74] width 112 height 14
type input "retail"
click at [313, 227] on input "text" at bounding box center [256, 234] width 112 height 14
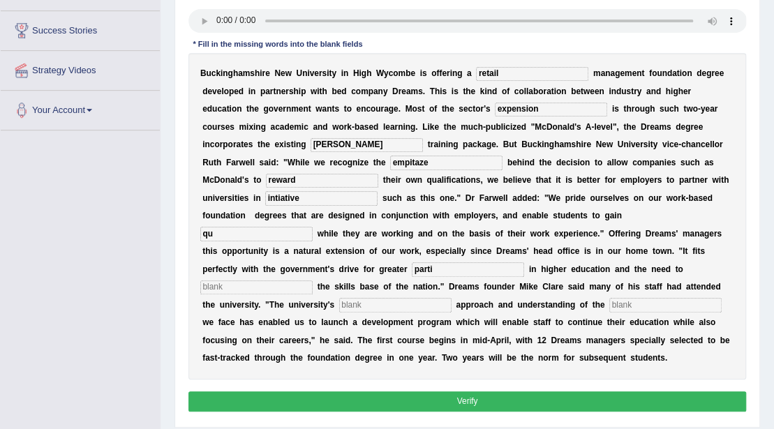
type input "qu"
click at [266, 179] on input "reward" at bounding box center [322, 181] width 112 height 14
type input "award"
click at [313, 227] on input "qu" at bounding box center [256, 234] width 112 height 14
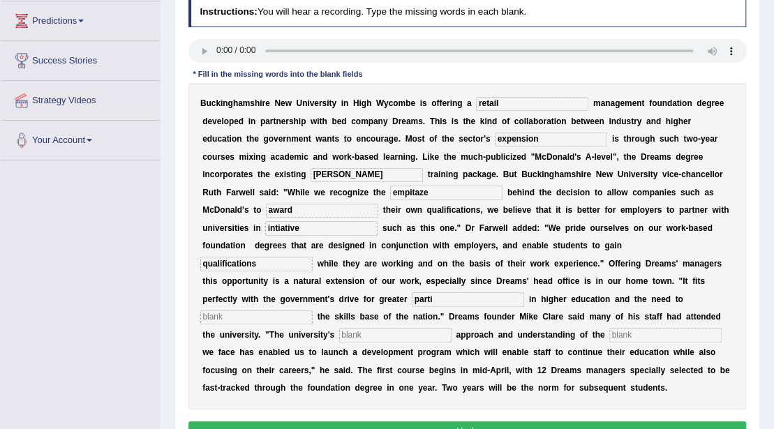
scroll to position [210, 0]
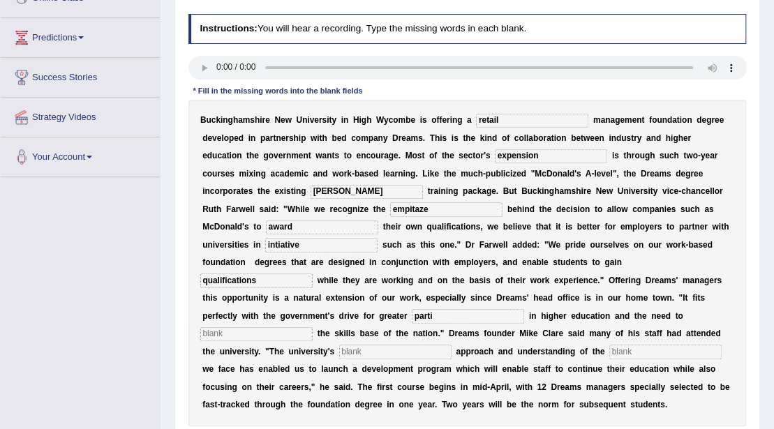
type input "qualifications"
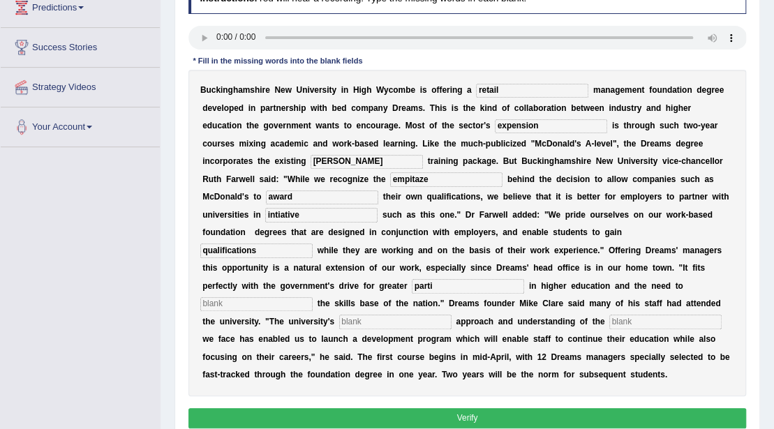
scroll to position [257, 0]
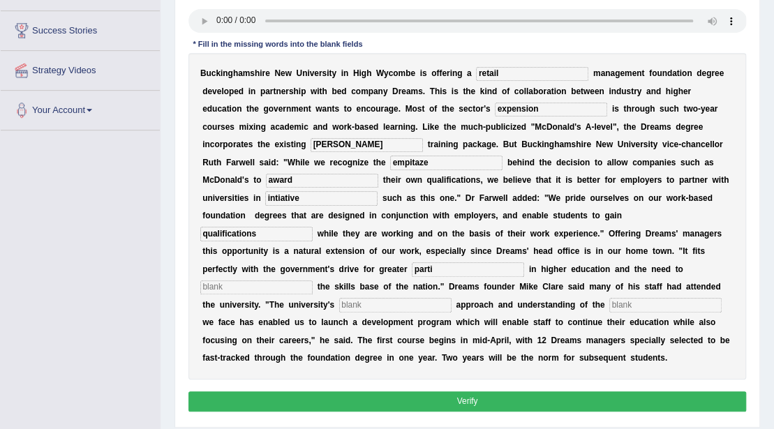
click at [313, 281] on input "text" at bounding box center [256, 288] width 112 height 14
type input "hands"
click at [412, 269] on input "parti" at bounding box center [468, 269] width 112 height 14
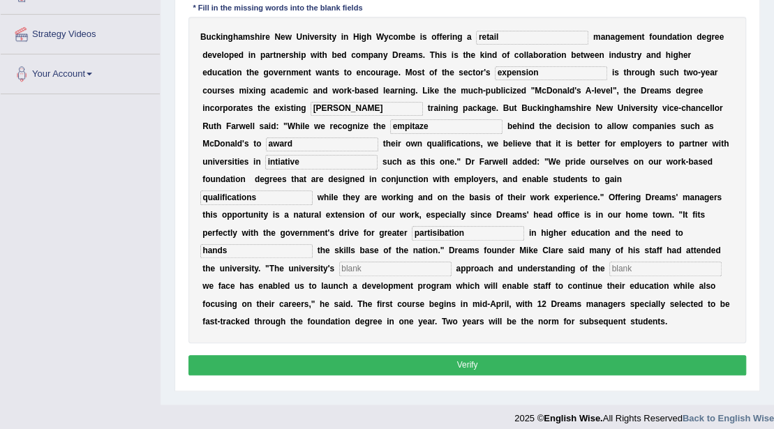
scroll to position [303, 0]
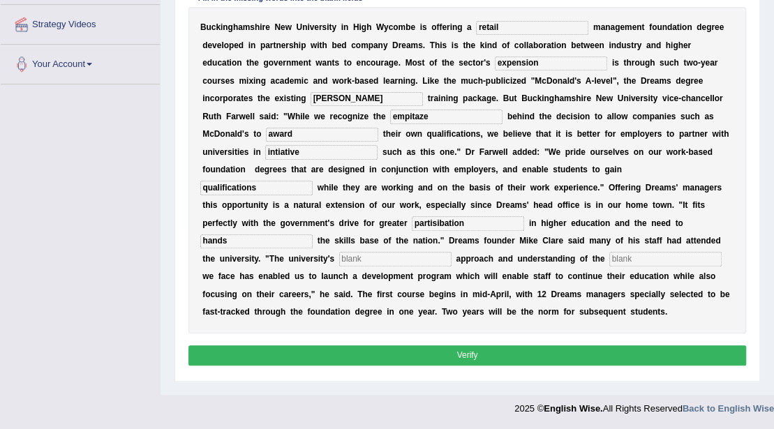
click at [412, 221] on input "partisibation" at bounding box center [468, 223] width 112 height 14
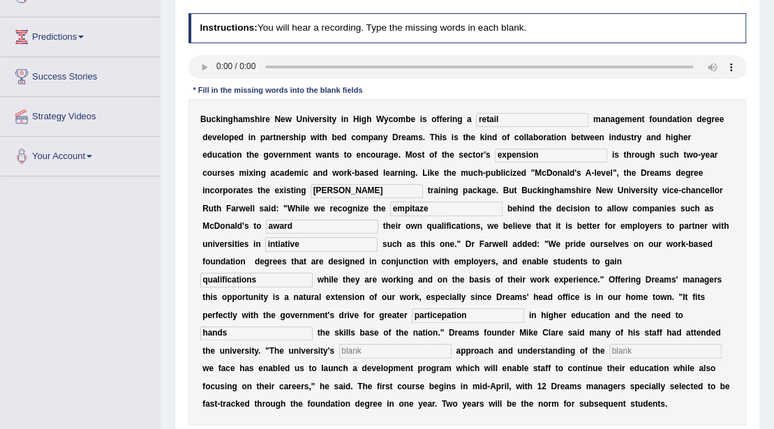
scroll to position [210, 0]
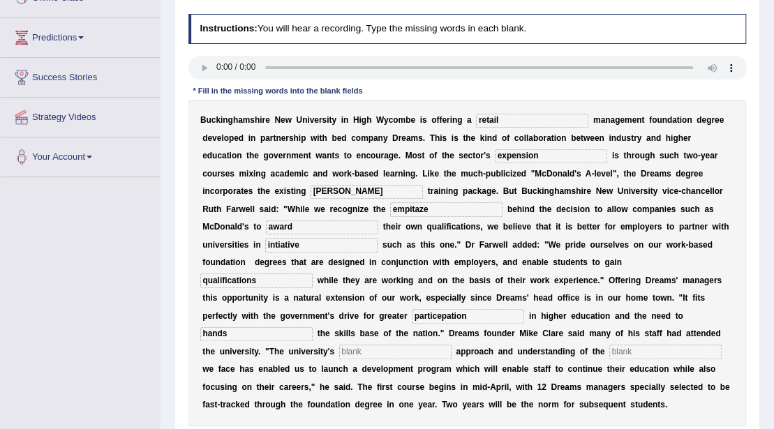
type input "particepation"
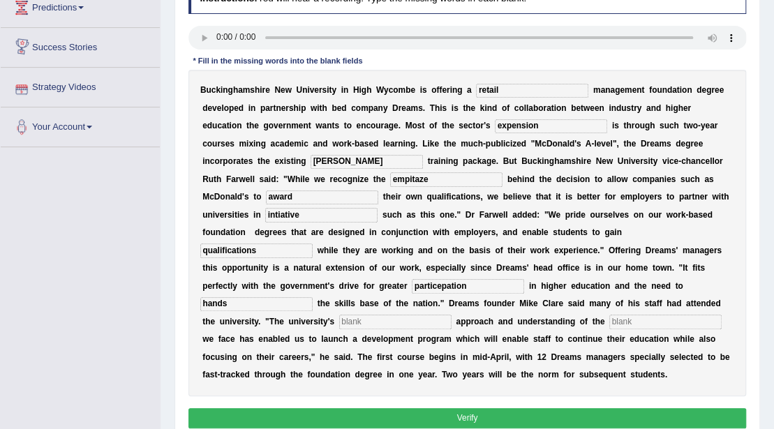
scroll to position [257, 0]
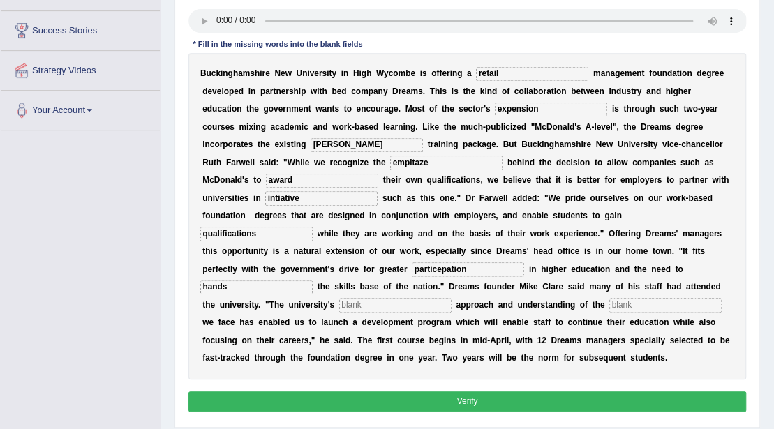
click at [339, 308] on input "text" at bounding box center [395, 305] width 112 height 14
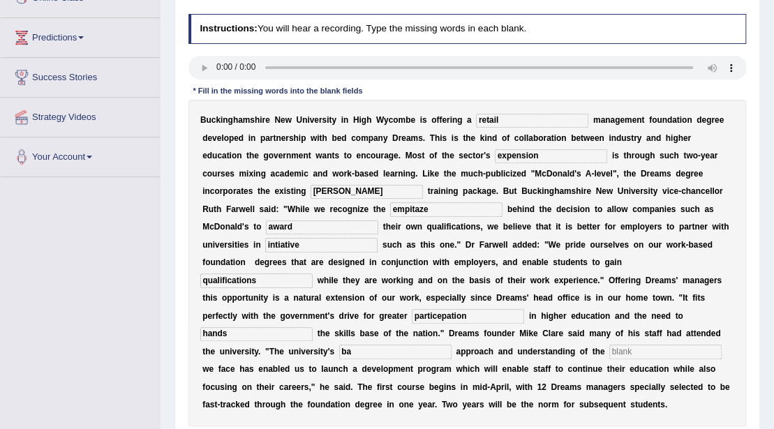
click at [538, 82] on div "Instructions: You will hear a recording. Type the missing words in each blank. …" at bounding box center [467, 238] width 564 height 460
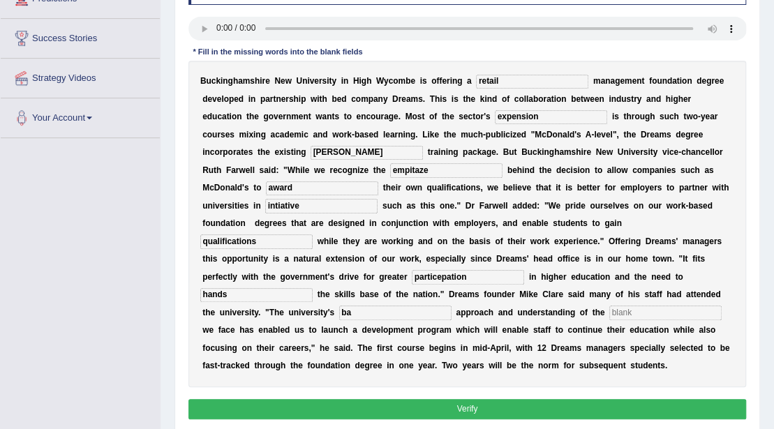
scroll to position [303, 0]
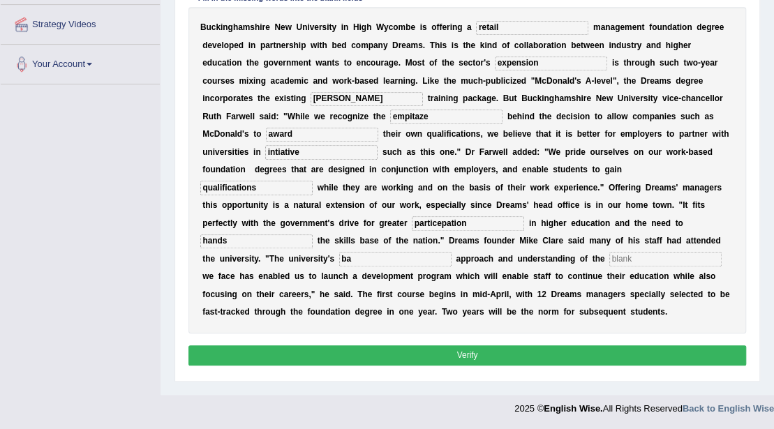
click at [339, 256] on input "ba" at bounding box center [395, 259] width 112 height 14
type input "b"
type input "pramadic"
click at [609, 264] on input "text" at bounding box center [665, 259] width 112 height 14
type input "t"
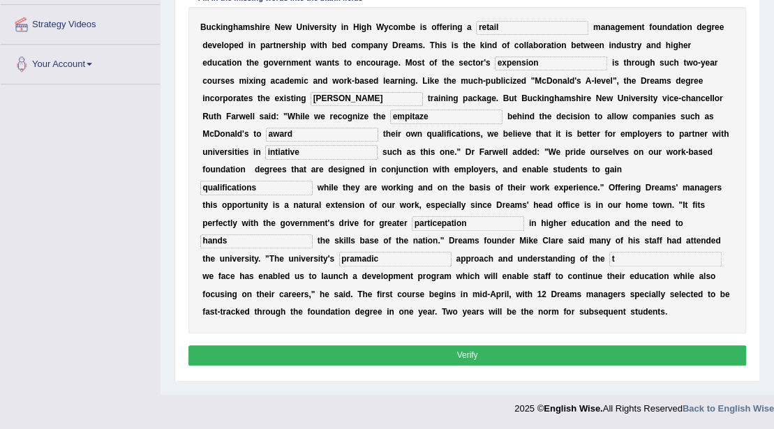
click at [394, 355] on button "Verify" at bounding box center [467, 356] width 558 height 20
